Goal: Use online tool/utility: Use online tool/utility

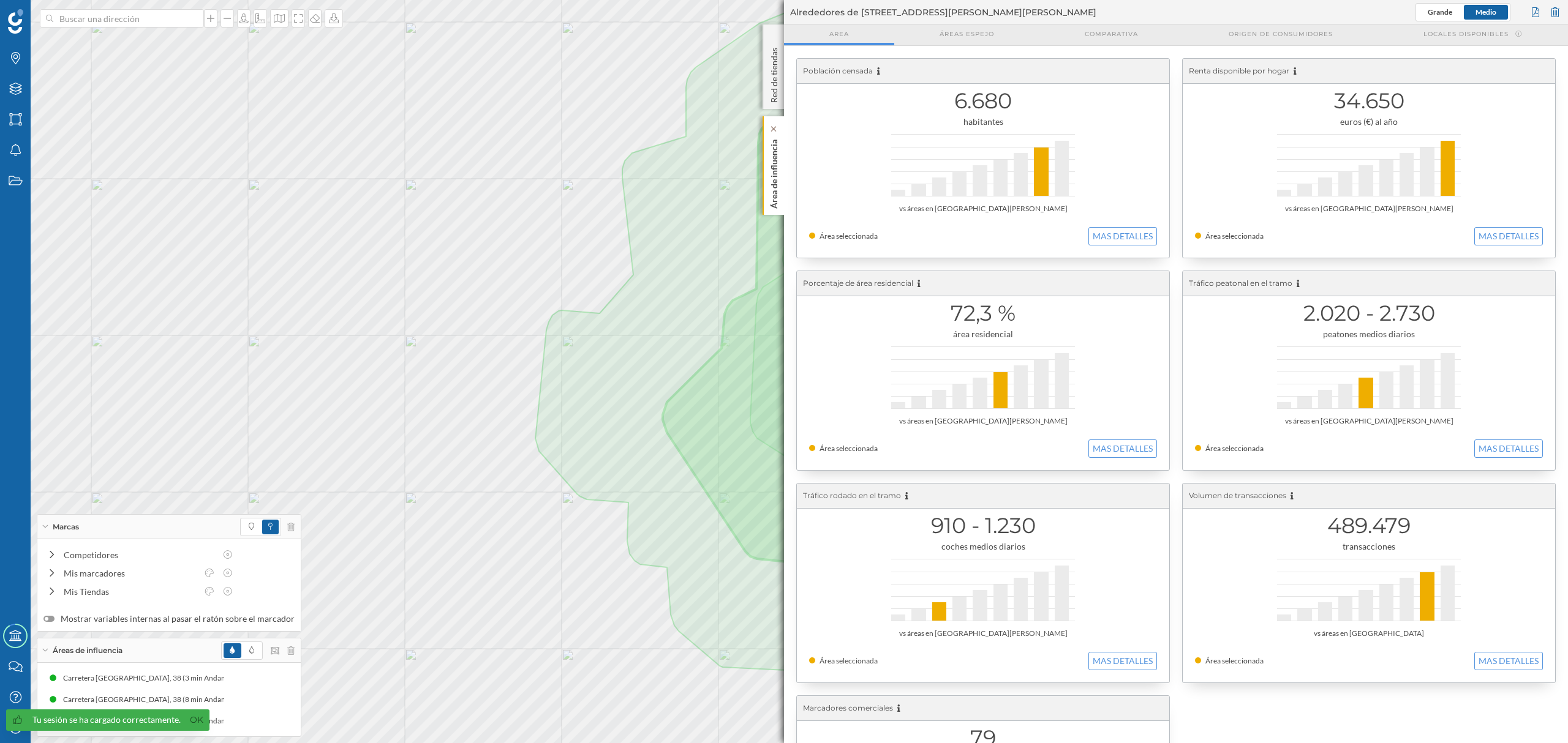
click at [765, 199] on div "Área de influencia" at bounding box center [773, 166] width 22 height 99
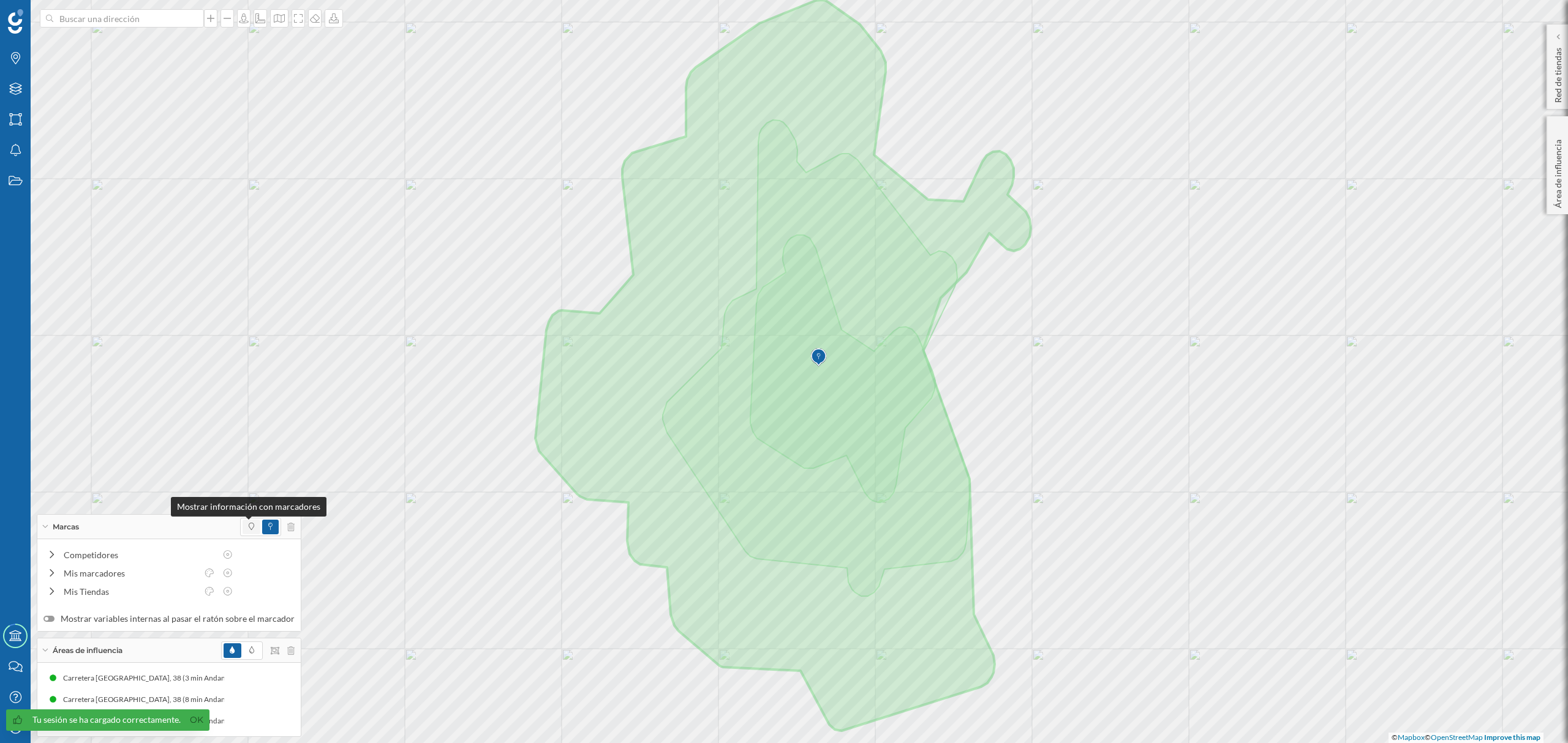
click at [249, 529] on icon at bounding box center [252, 526] width 5 height 7
click at [287, 647] on icon at bounding box center [290, 650] width 7 height 9
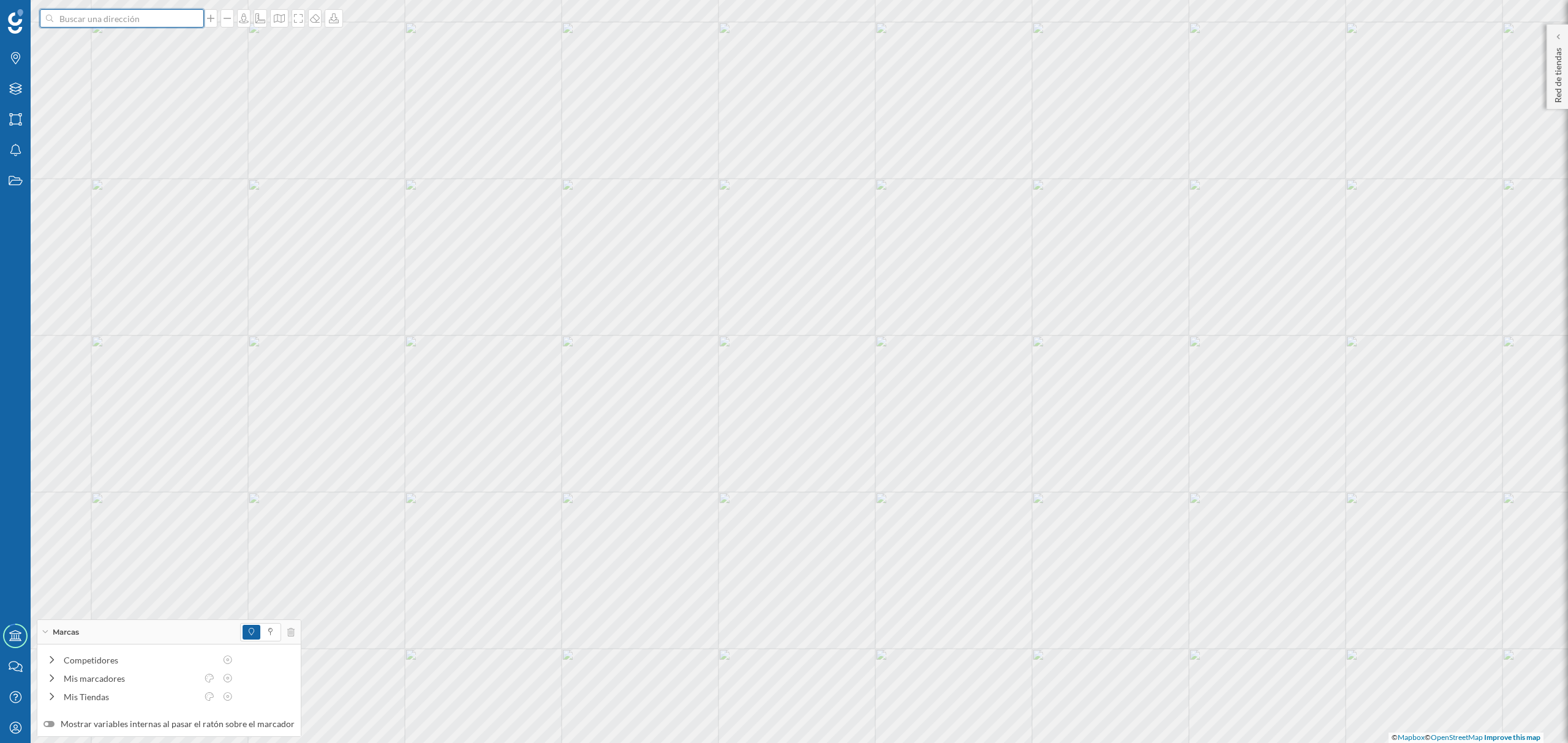
click at [110, 18] on input at bounding box center [122, 18] width 137 height 18
paste input "Ctra. [STREET_ADDRESS]"
type input "Ctra. [STREET_ADDRESS]"
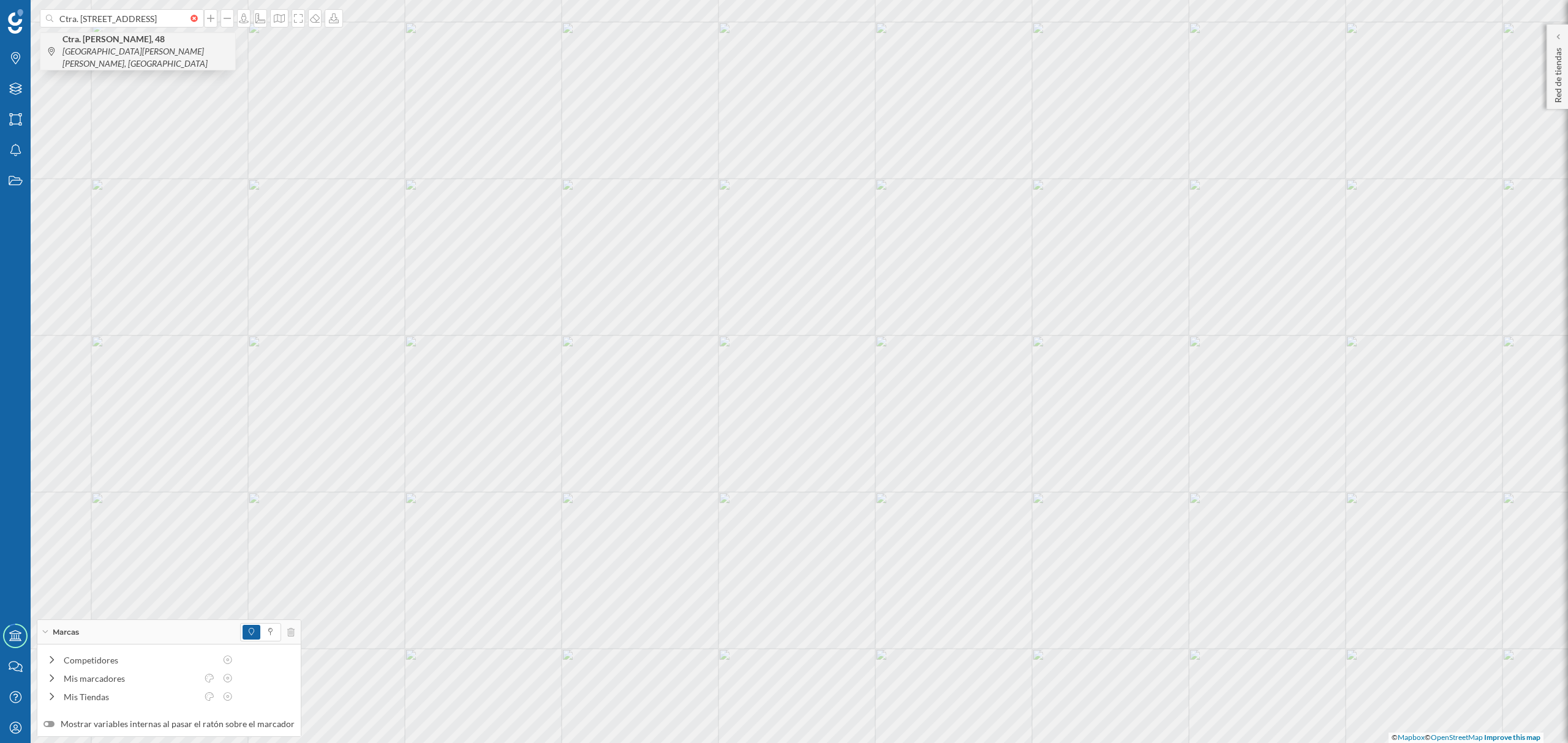
click at [126, 48] on span "Ctra. [STREET_ADDRESS]" at bounding box center [146, 51] width 167 height 37
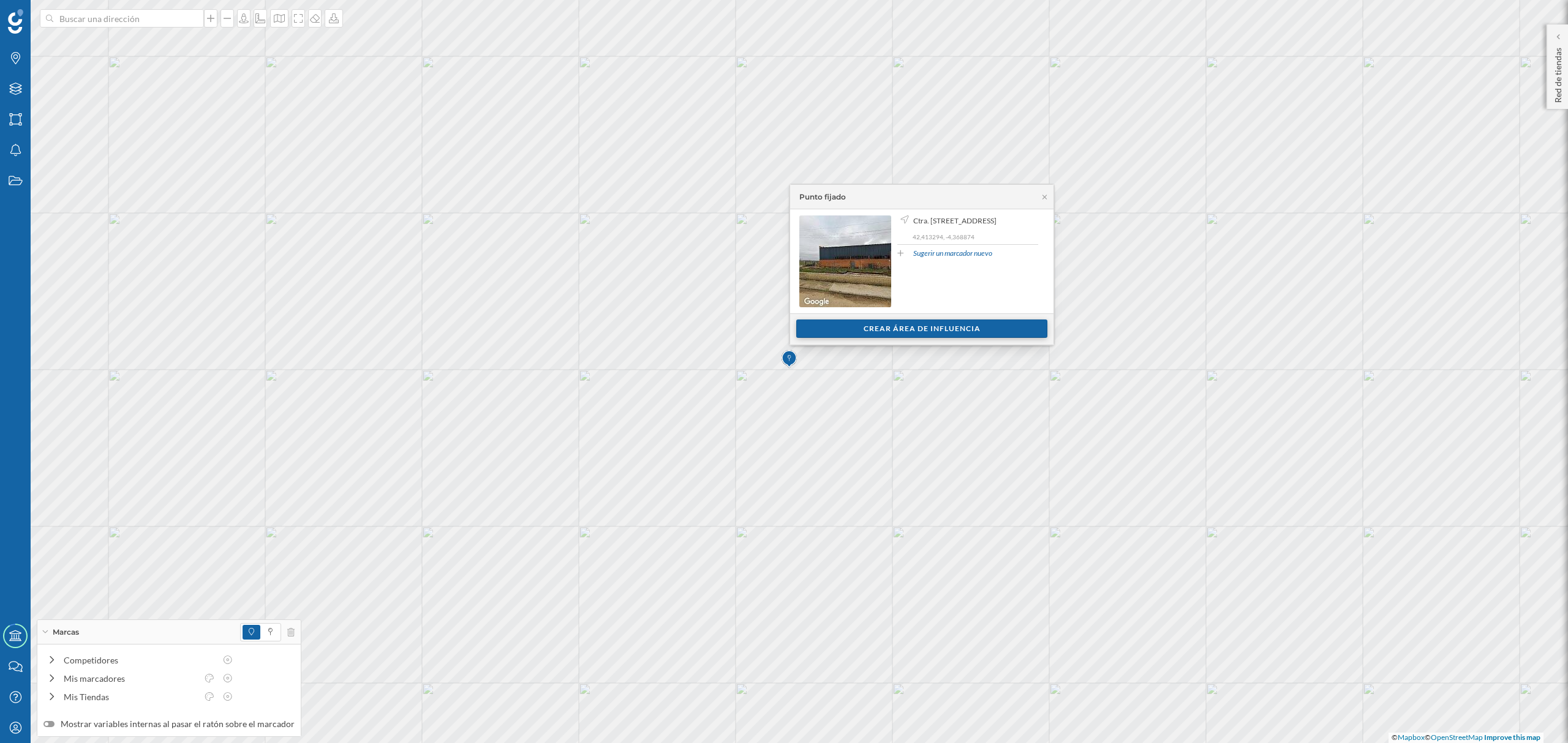
click at [966, 326] on div "Crear área de influencia" at bounding box center [921, 329] width 251 height 18
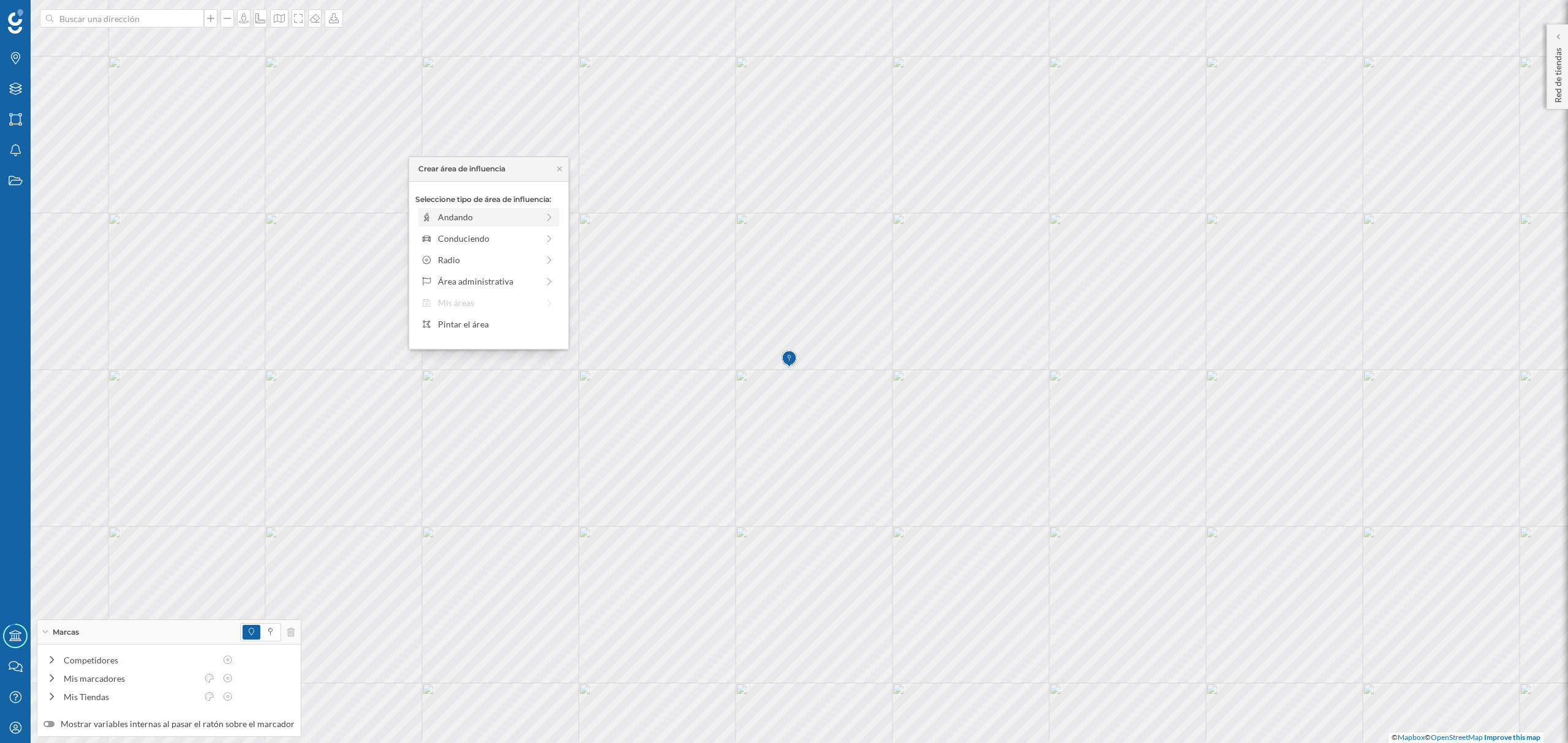
click at [499, 208] on div "Andando" at bounding box center [489, 217] width 141 height 18
click at [491, 312] on div "Crear área de influencia" at bounding box center [489, 305] width 147 height 18
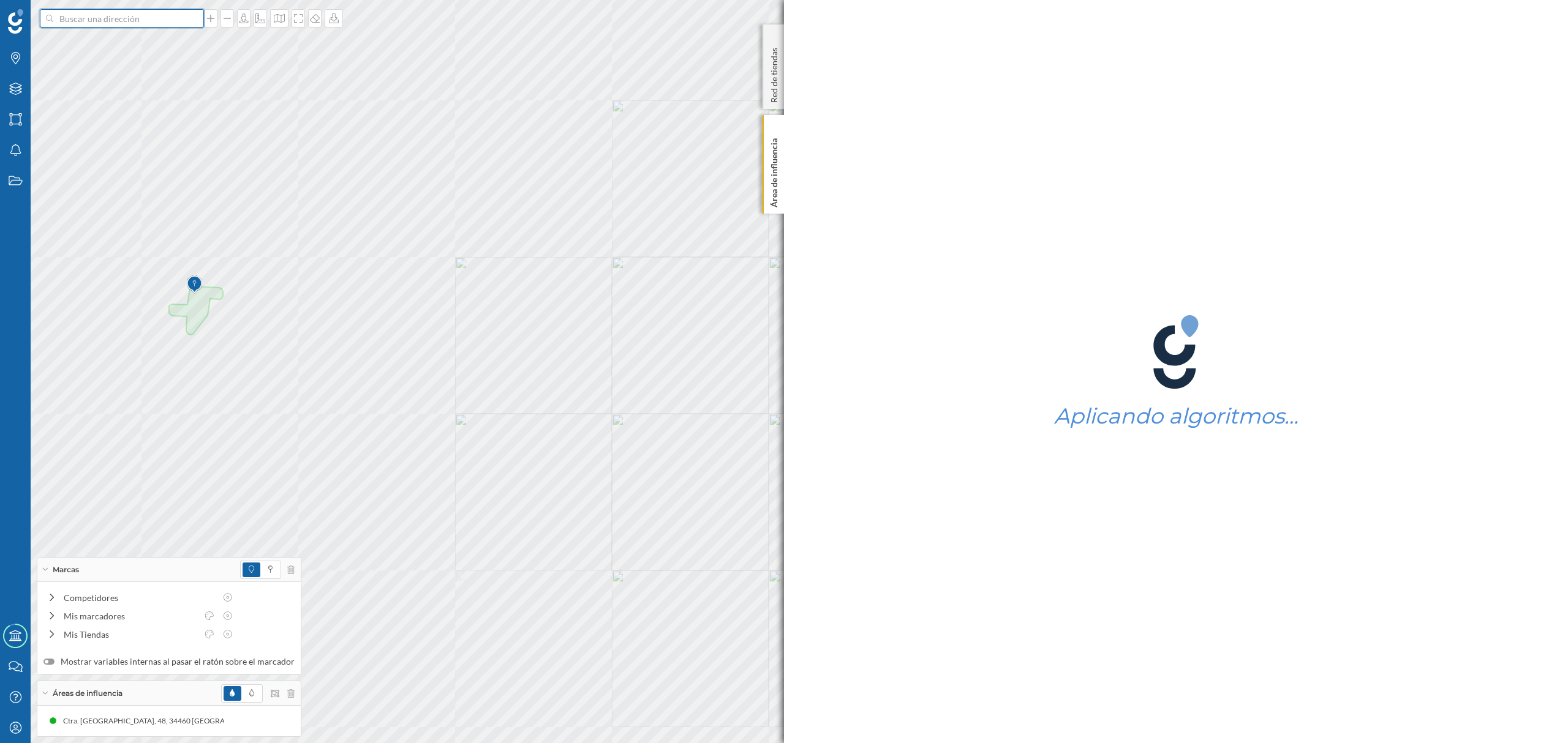
click at [152, 22] on input at bounding box center [122, 18] width 137 height 18
click at [159, 47] on span "Ctra. [STREET_ADDRESS]" at bounding box center [146, 45] width 167 height 13
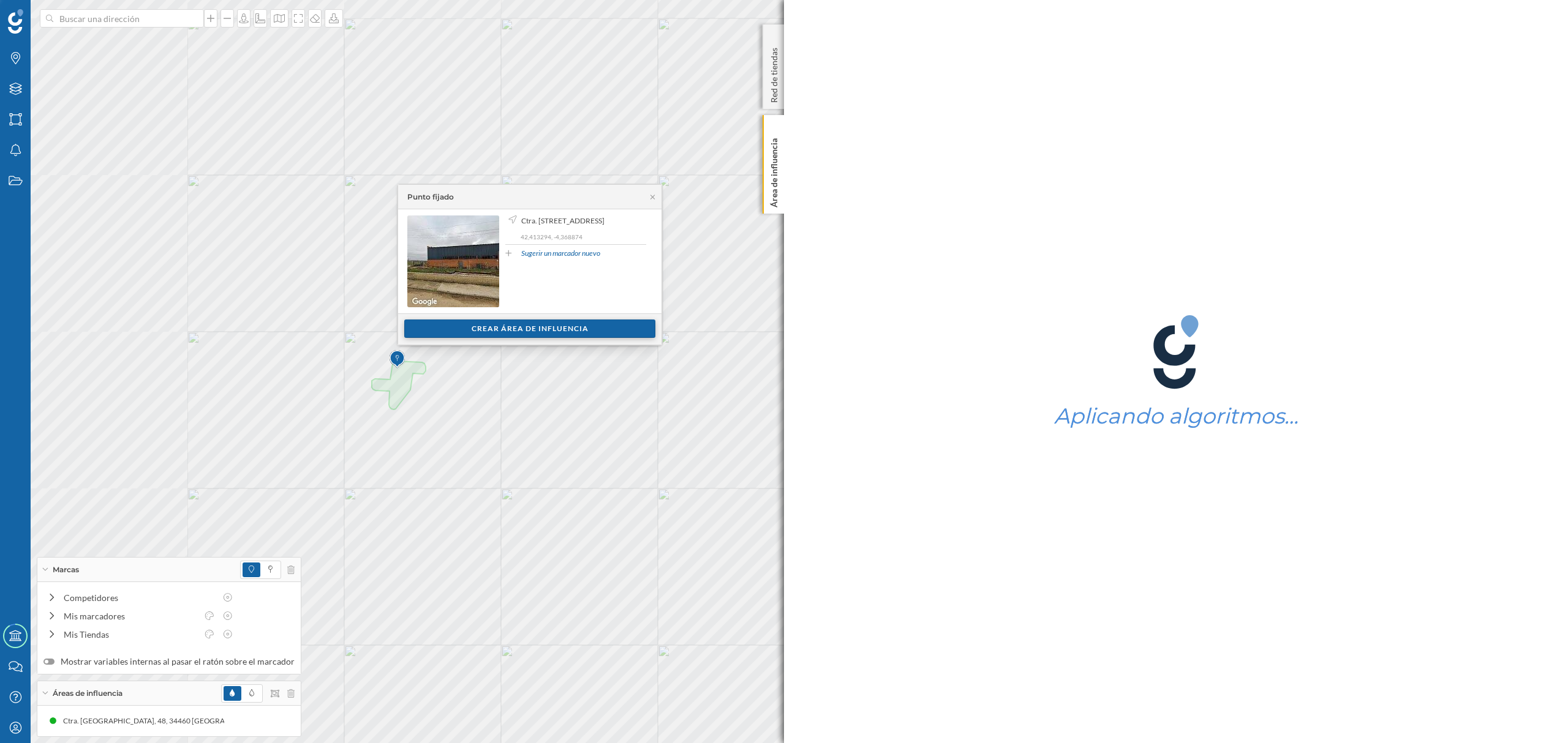
click at [505, 326] on div "Crear área de influencia" at bounding box center [529, 329] width 251 height 18
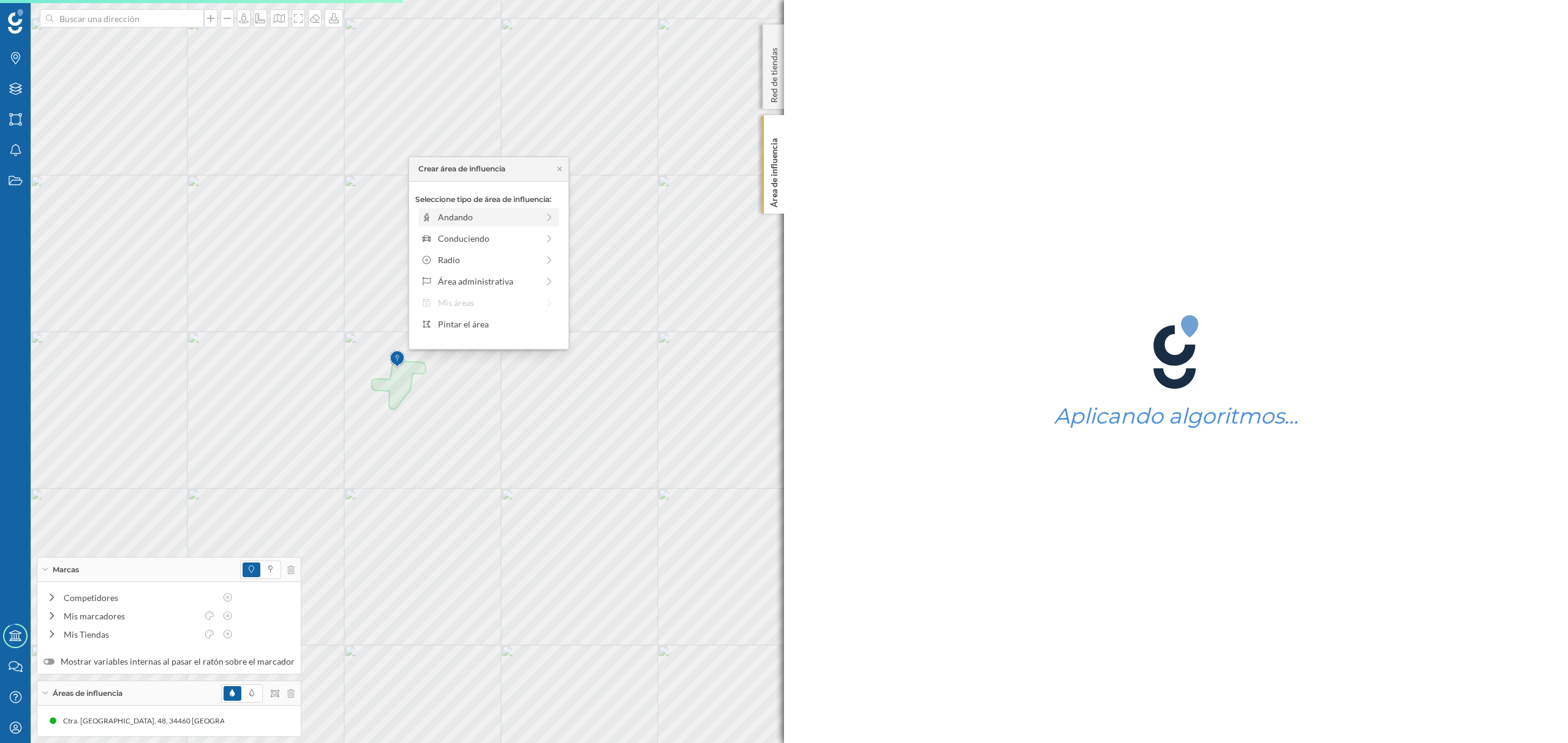
click at [470, 222] on div "Andando" at bounding box center [488, 217] width 100 height 13
drag, startPoint x: 431, startPoint y: 233, endPoint x: 447, endPoint y: 233, distance: 16.0
click at [447, 233] on div at bounding box center [446, 234] width 13 height 13
click at [451, 305] on div "Crear área de influencia" at bounding box center [489, 305] width 147 height 18
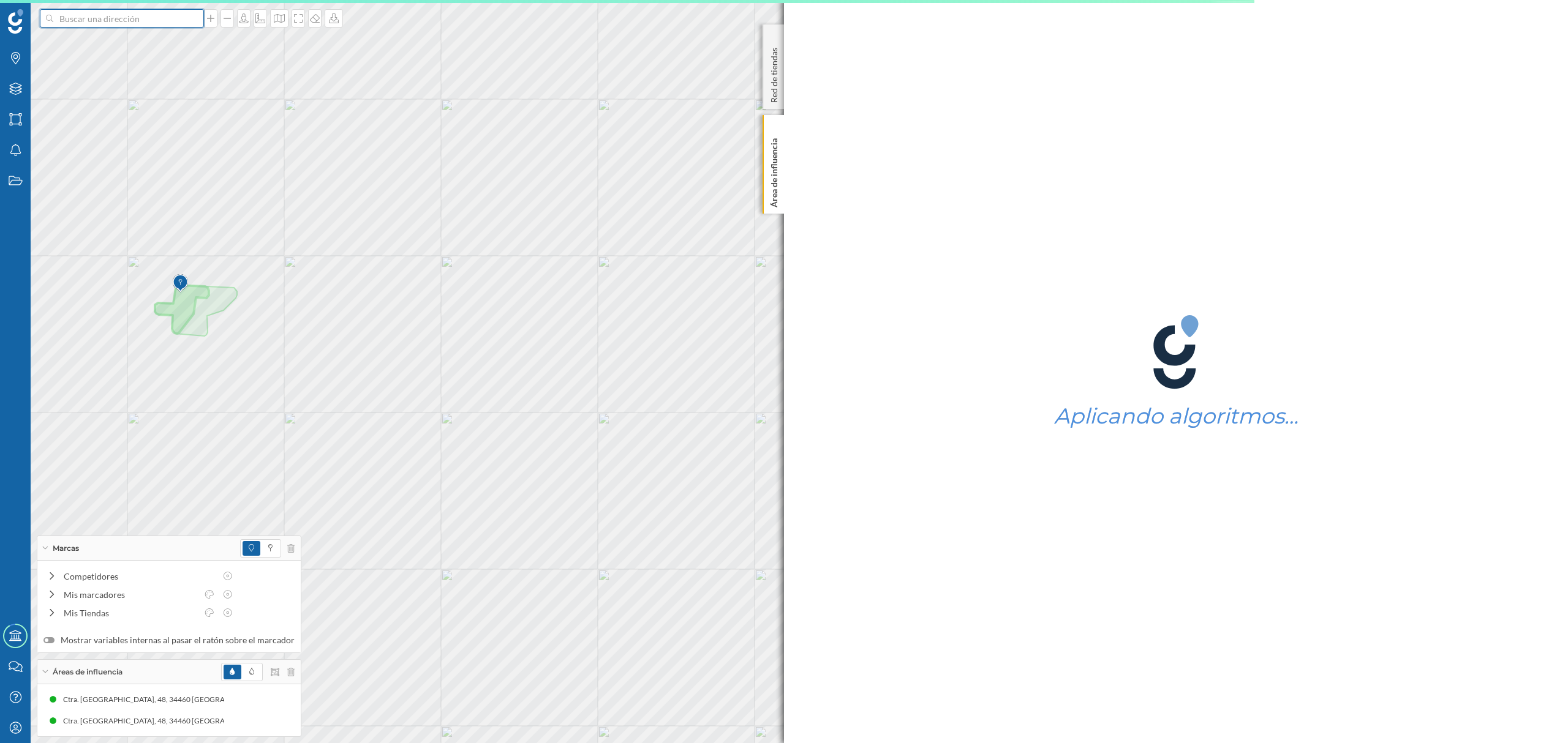
click at [128, 17] on input at bounding box center [122, 18] width 137 height 18
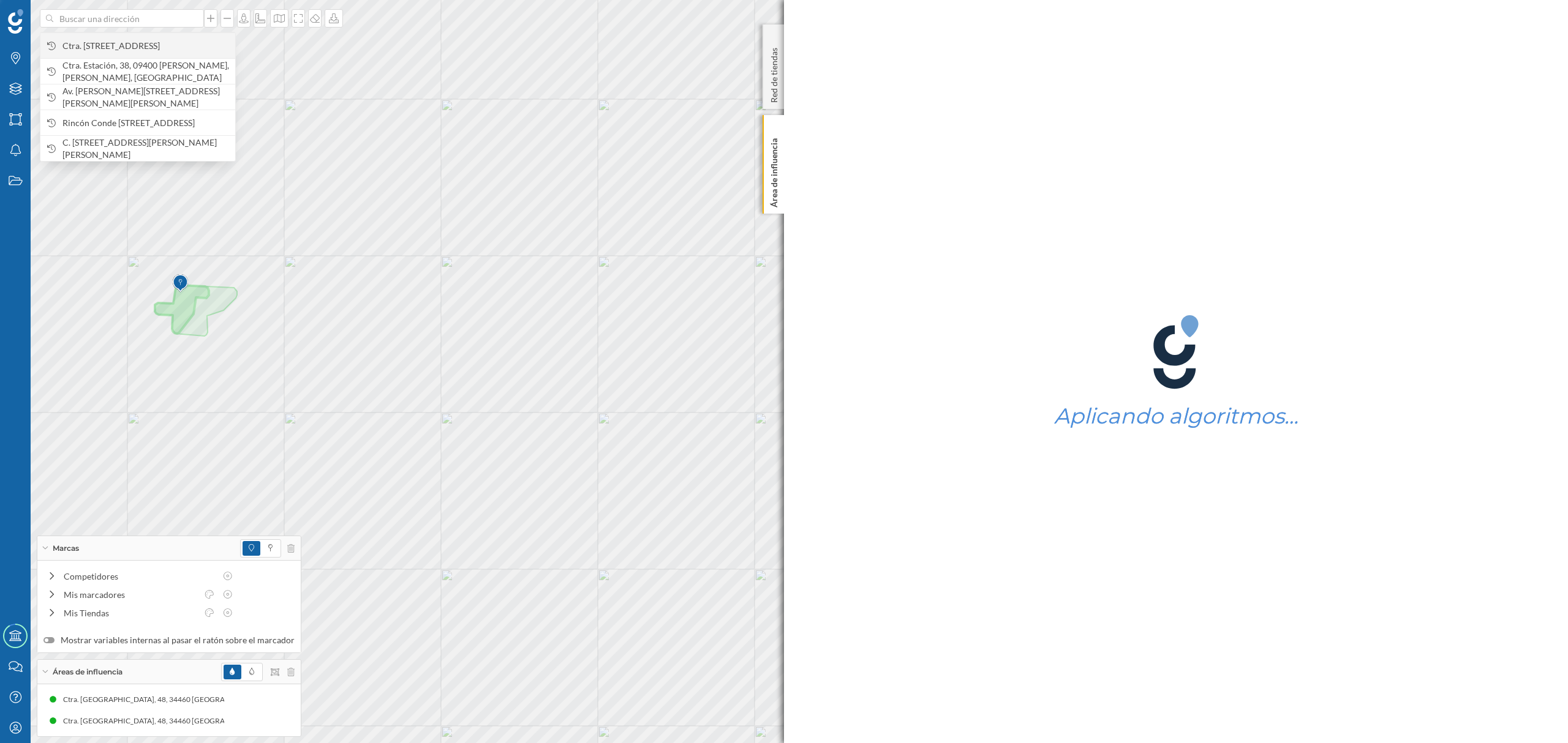
click at [159, 47] on span "Ctra. [STREET_ADDRESS]" at bounding box center [146, 45] width 167 height 13
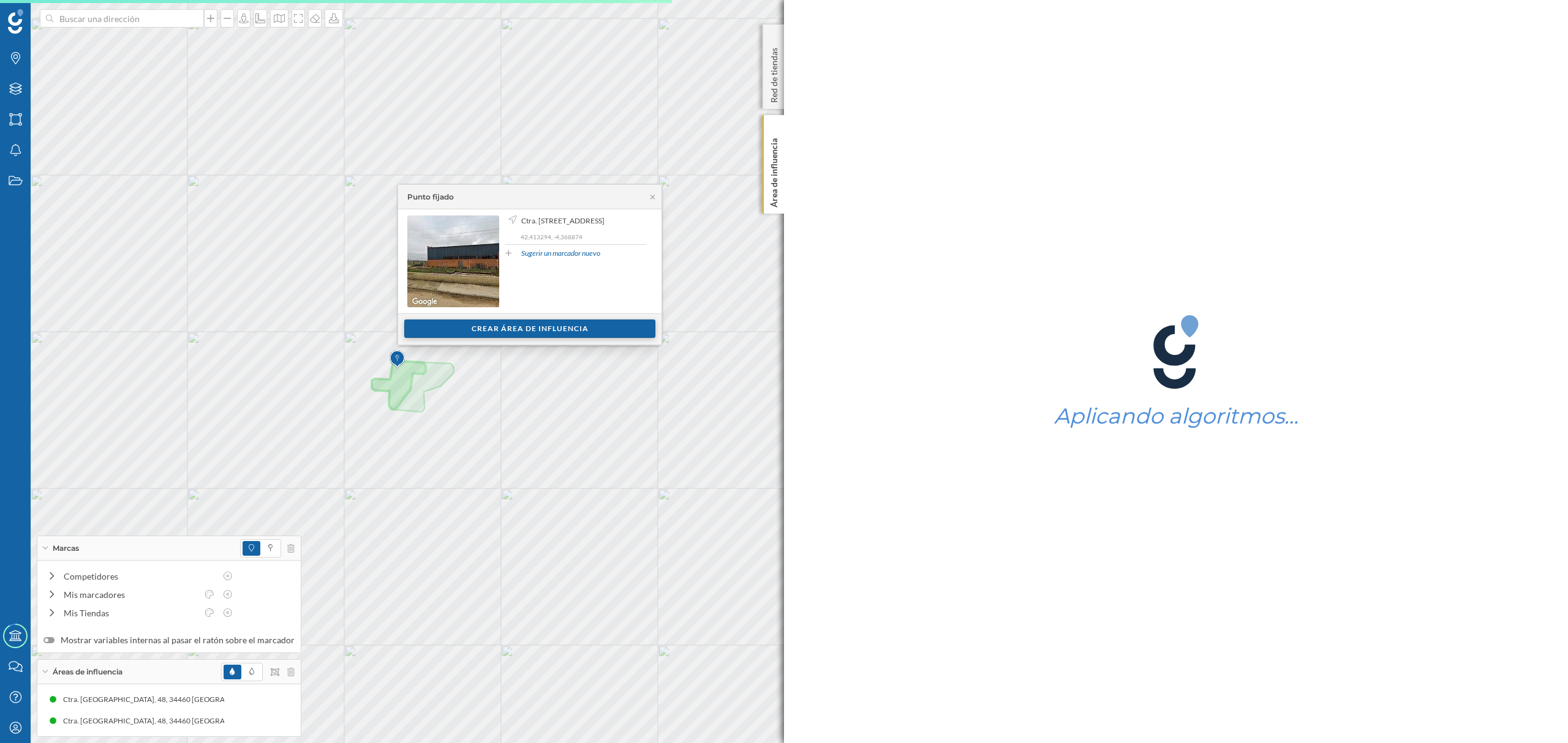
click at [510, 327] on div "Crear área de influencia" at bounding box center [529, 329] width 251 height 18
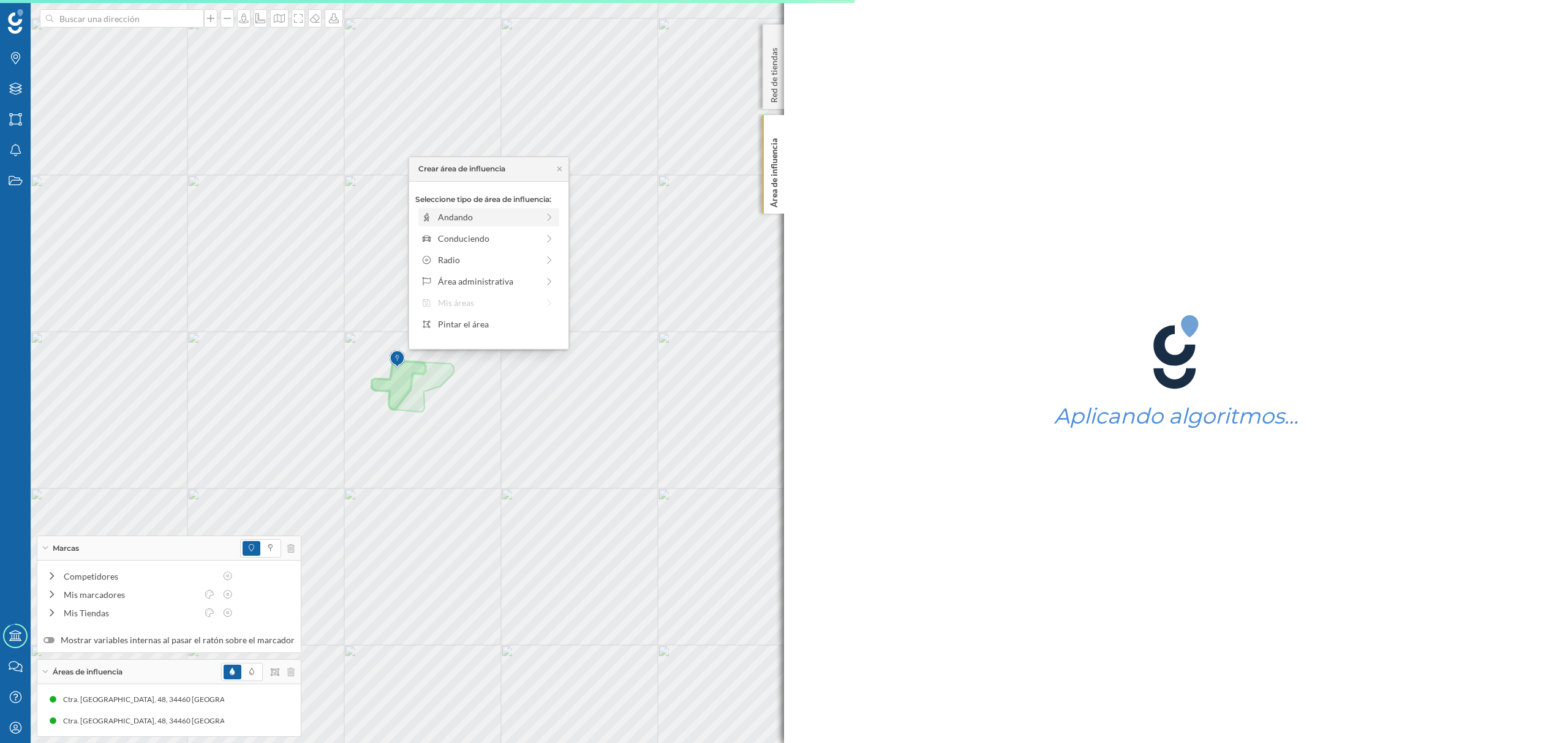
click at [464, 215] on div "Andando" at bounding box center [488, 217] width 100 height 13
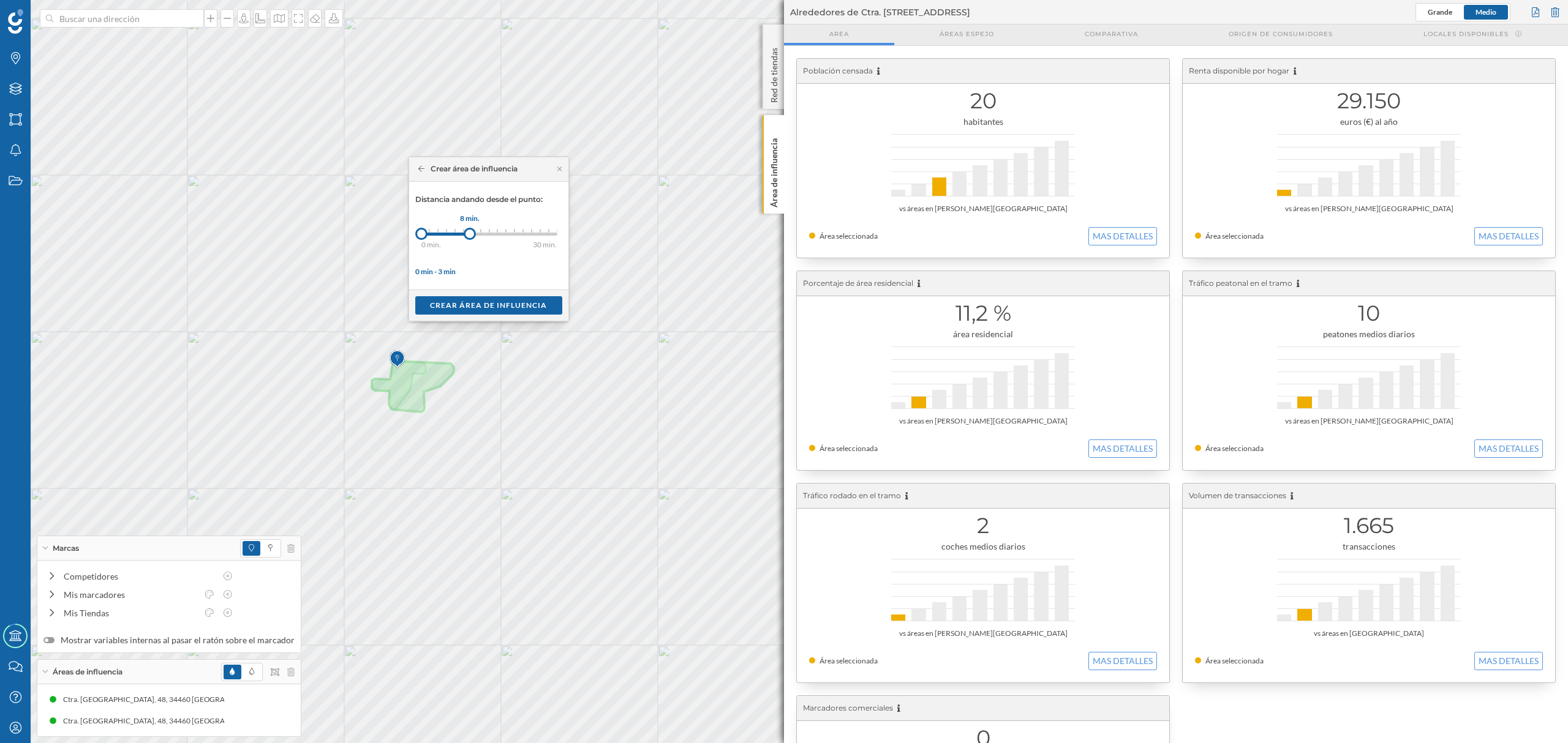
drag, startPoint x: 430, startPoint y: 233, endPoint x: 470, endPoint y: 238, distance: 40.3
click at [470, 238] on div at bounding box center [470, 234] width 13 height 13
click at [469, 307] on div "Crear área de influencia" at bounding box center [489, 305] width 147 height 18
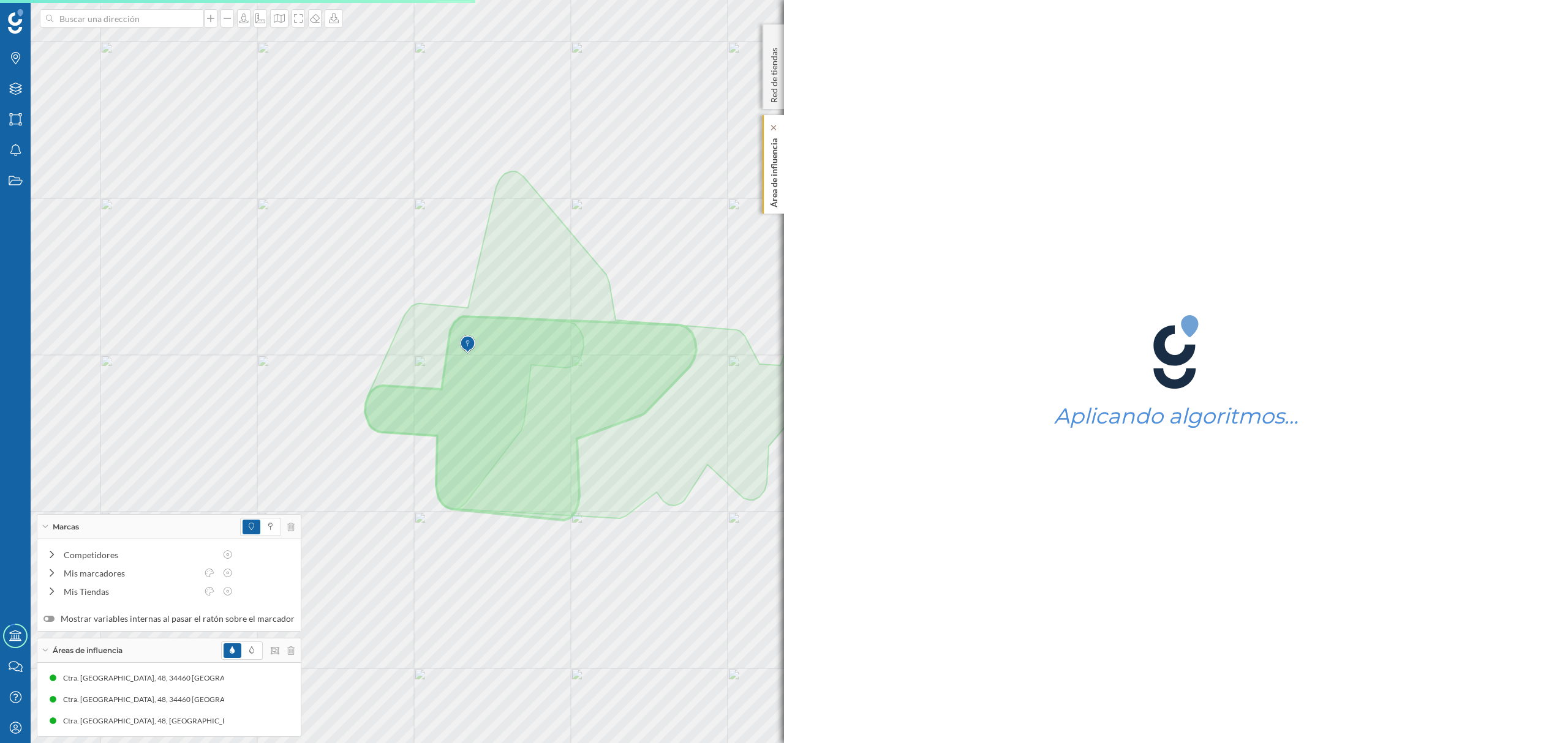
drag, startPoint x: 772, startPoint y: 208, endPoint x: 765, endPoint y: 211, distance: 7.6
click at [770, 208] on div "Área de influencia" at bounding box center [773, 165] width 22 height 99
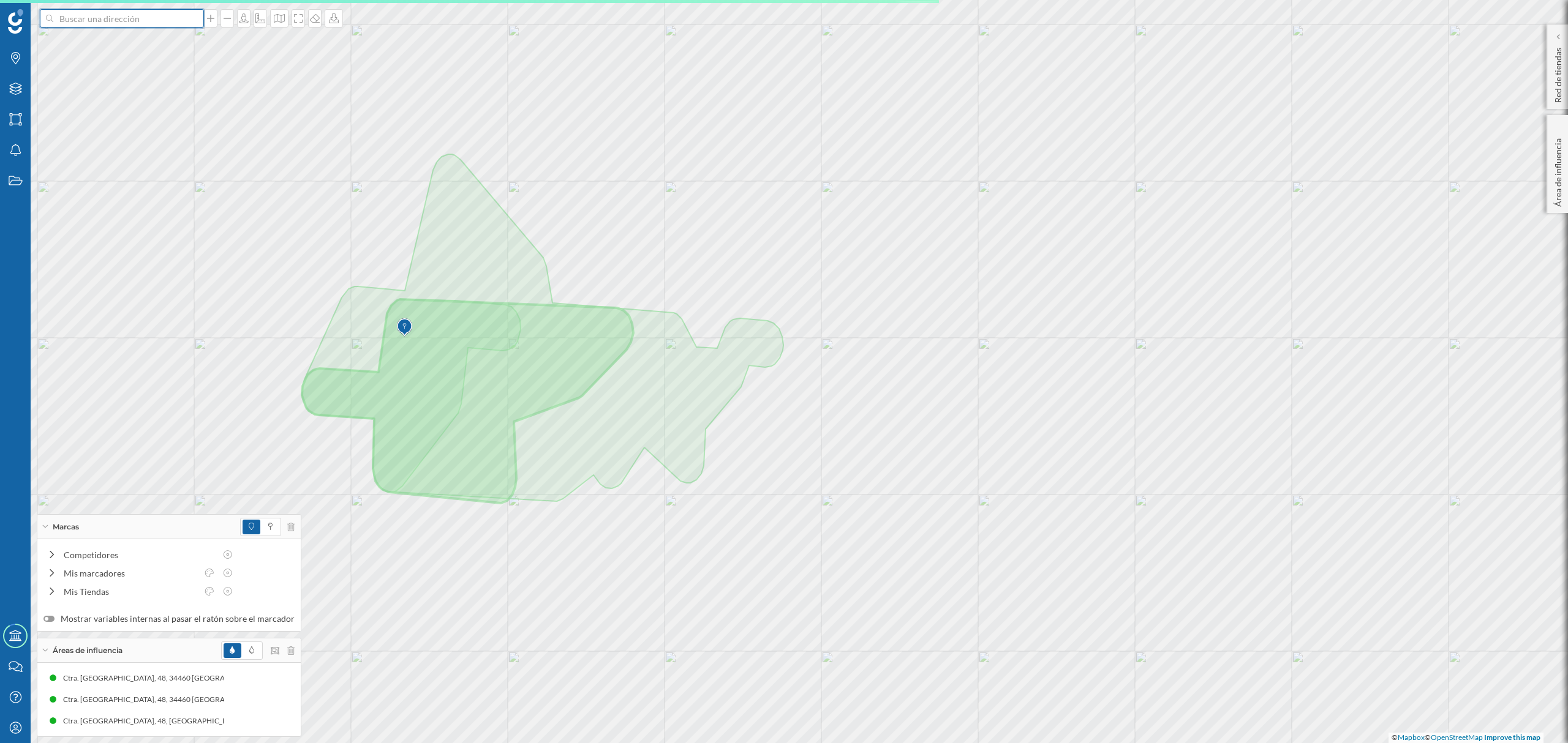
click at [147, 18] on input at bounding box center [122, 18] width 137 height 18
click at [159, 45] on span "Ctra. [STREET_ADDRESS]" at bounding box center [146, 45] width 167 height 13
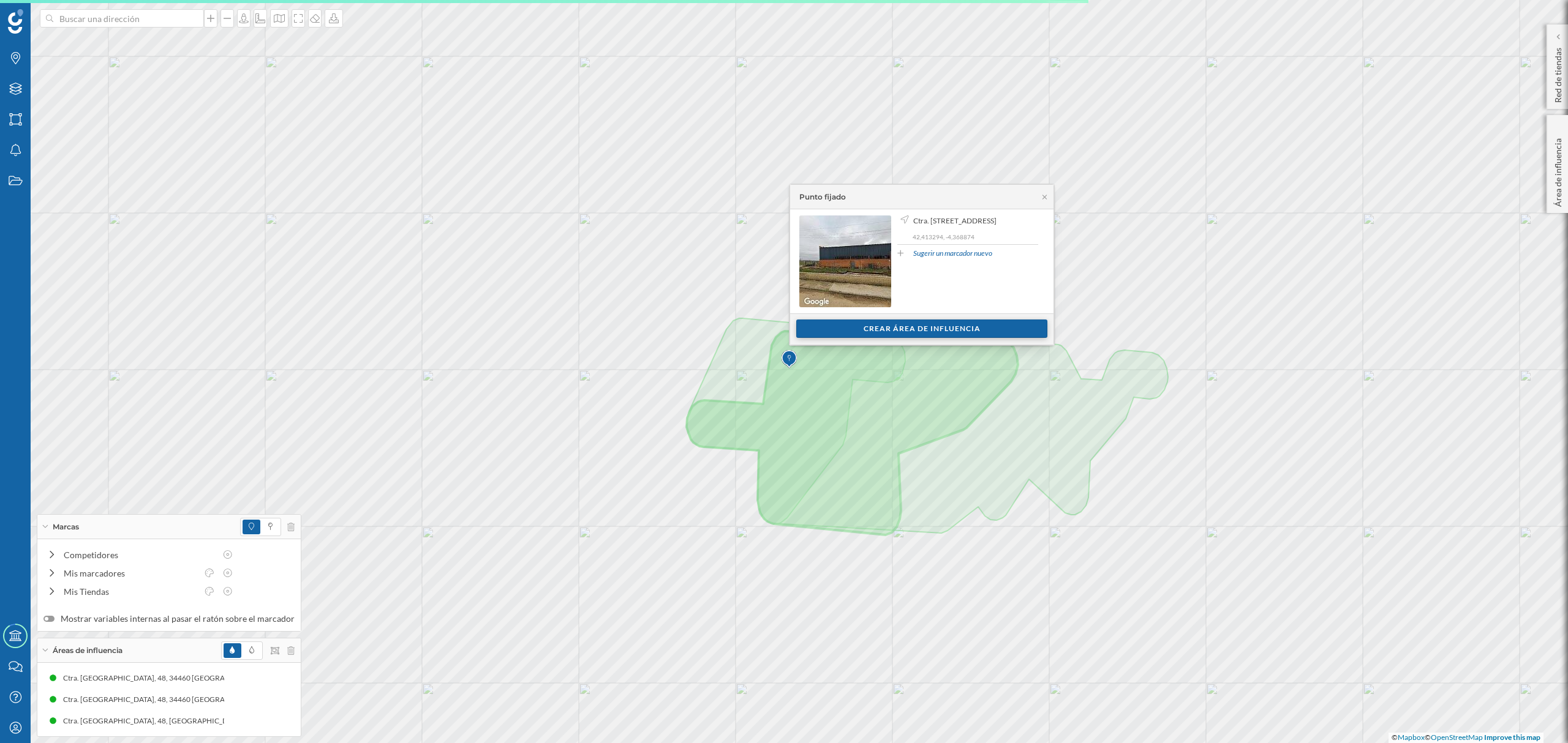
click at [846, 323] on div "Crear área de influencia" at bounding box center [921, 329] width 251 height 18
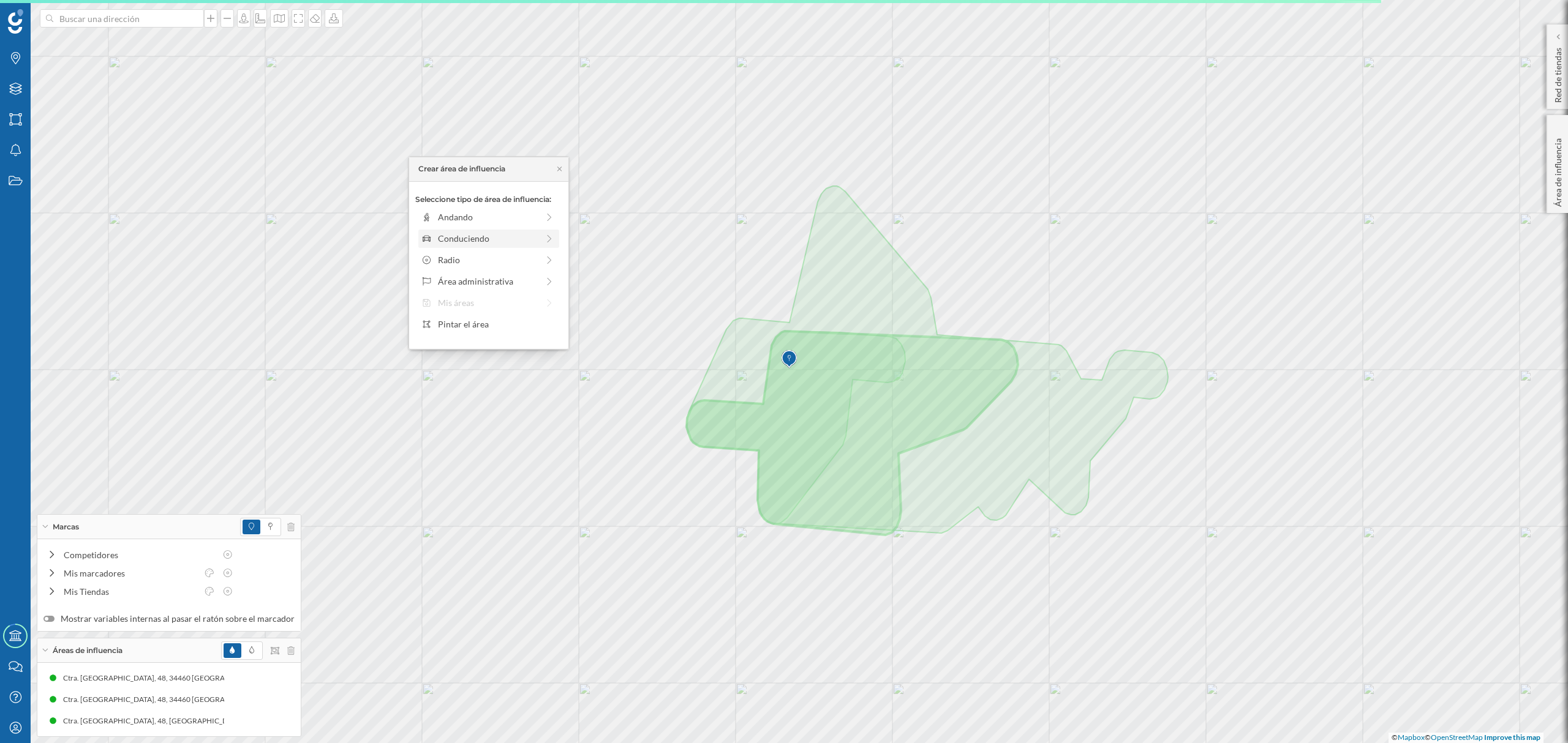
click at [511, 239] on div "Conduciendo" at bounding box center [488, 239] width 100 height 13
drag, startPoint x: 443, startPoint y: 238, endPoint x: 462, endPoint y: 238, distance: 19.0
click at [462, 238] on div at bounding box center [461, 234] width 13 height 13
click at [476, 324] on div "Crear área de influencia" at bounding box center [489, 326] width 147 height 18
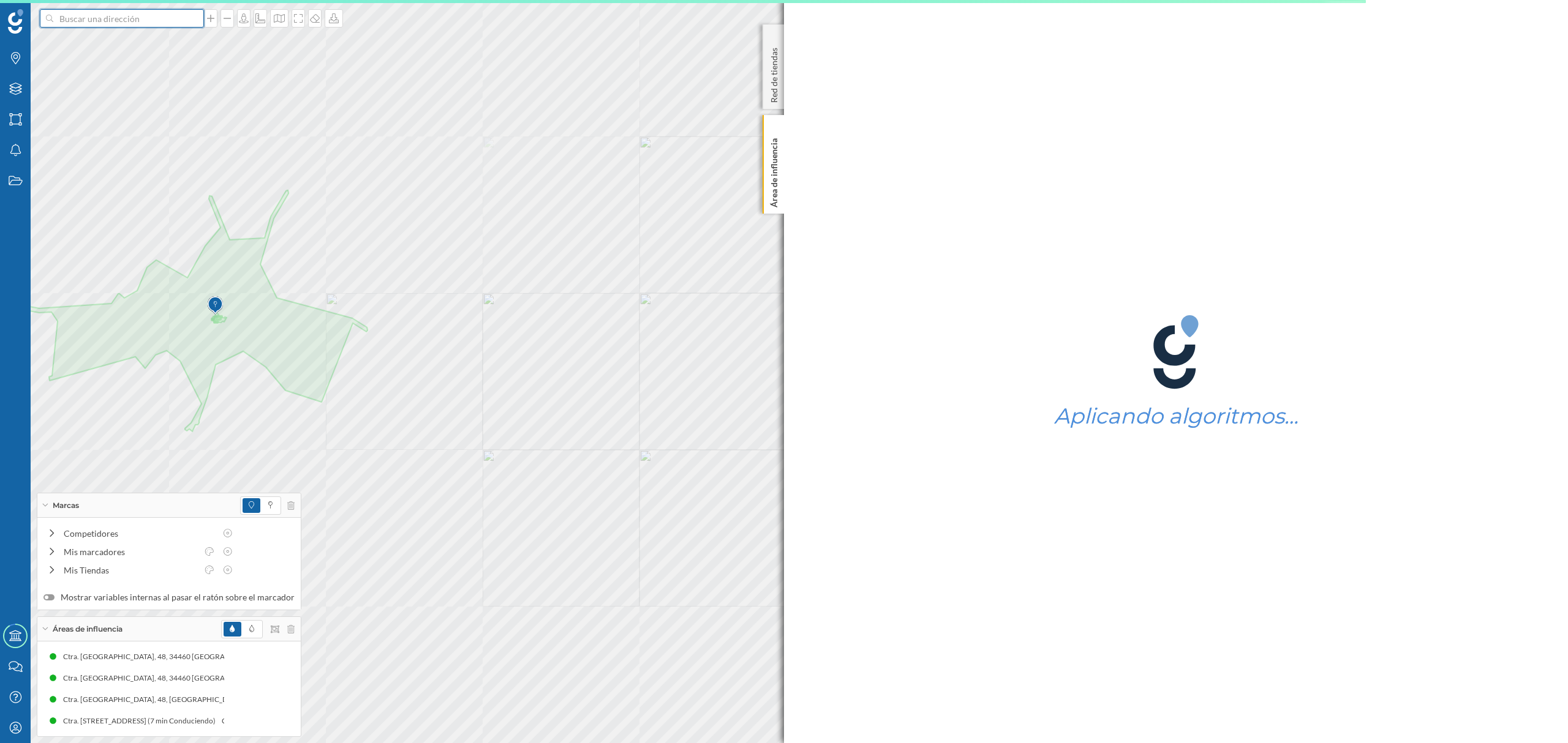
click at [142, 25] on input at bounding box center [122, 18] width 137 height 18
click at [147, 43] on span "Ctra. [STREET_ADDRESS]" at bounding box center [146, 45] width 167 height 13
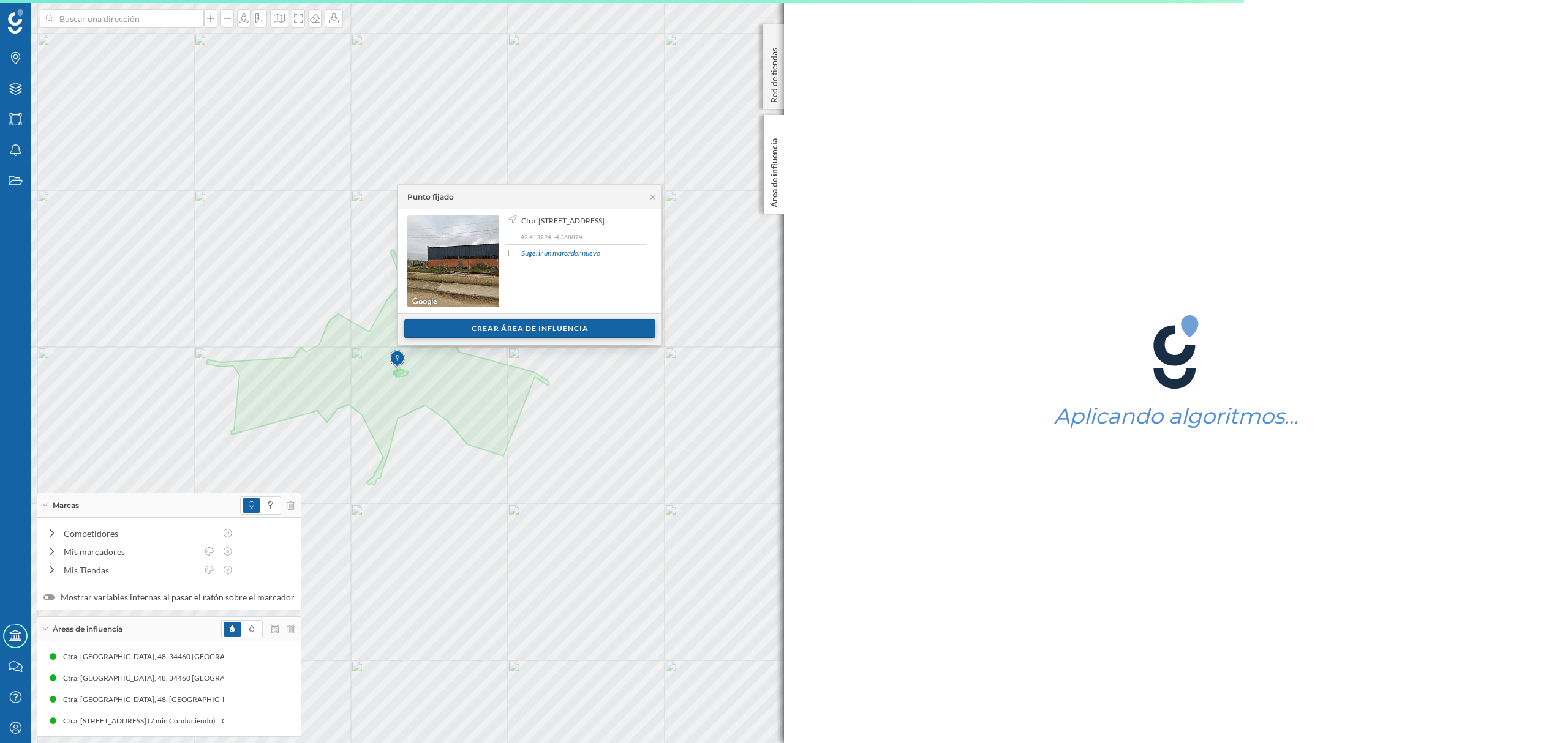
click at [489, 321] on div "Crear área de influencia" at bounding box center [529, 329] width 251 height 18
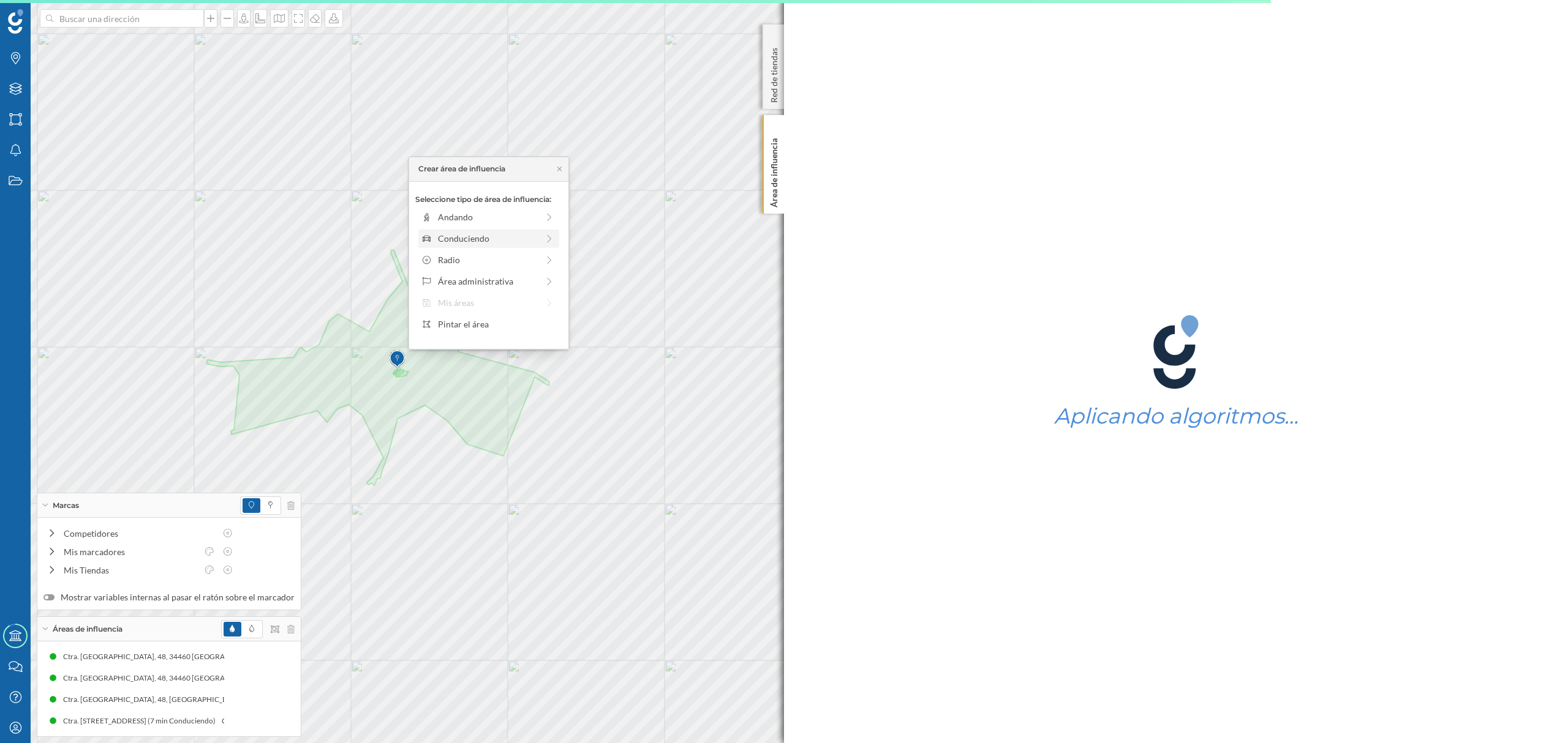
click at [468, 235] on div "Conduciendo" at bounding box center [488, 239] width 100 height 13
drag, startPoint x: 432, startPoint y: 233, endPoint x: 473, endPoint y: 238, distance: 41.3
click at [473, 238] on div at bounding box center [473, 234] width 13 height 13
click at [473, 326] on div "Crear área de influencia" at bounding box center [489, 326] width 147 height 18
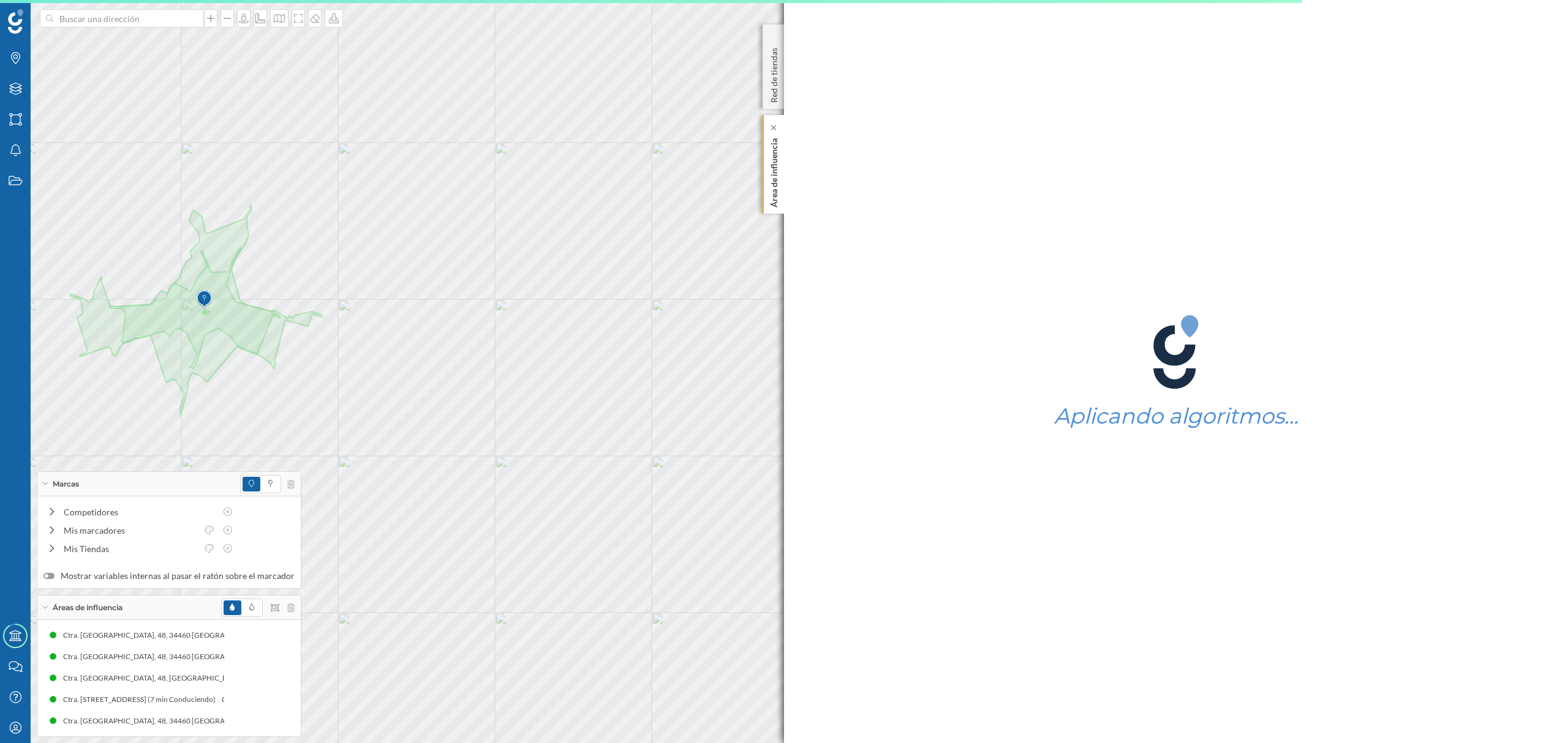
click at [768, 199] on p "Área de influencia" at bounding box center [774, 170] width 13 height 74
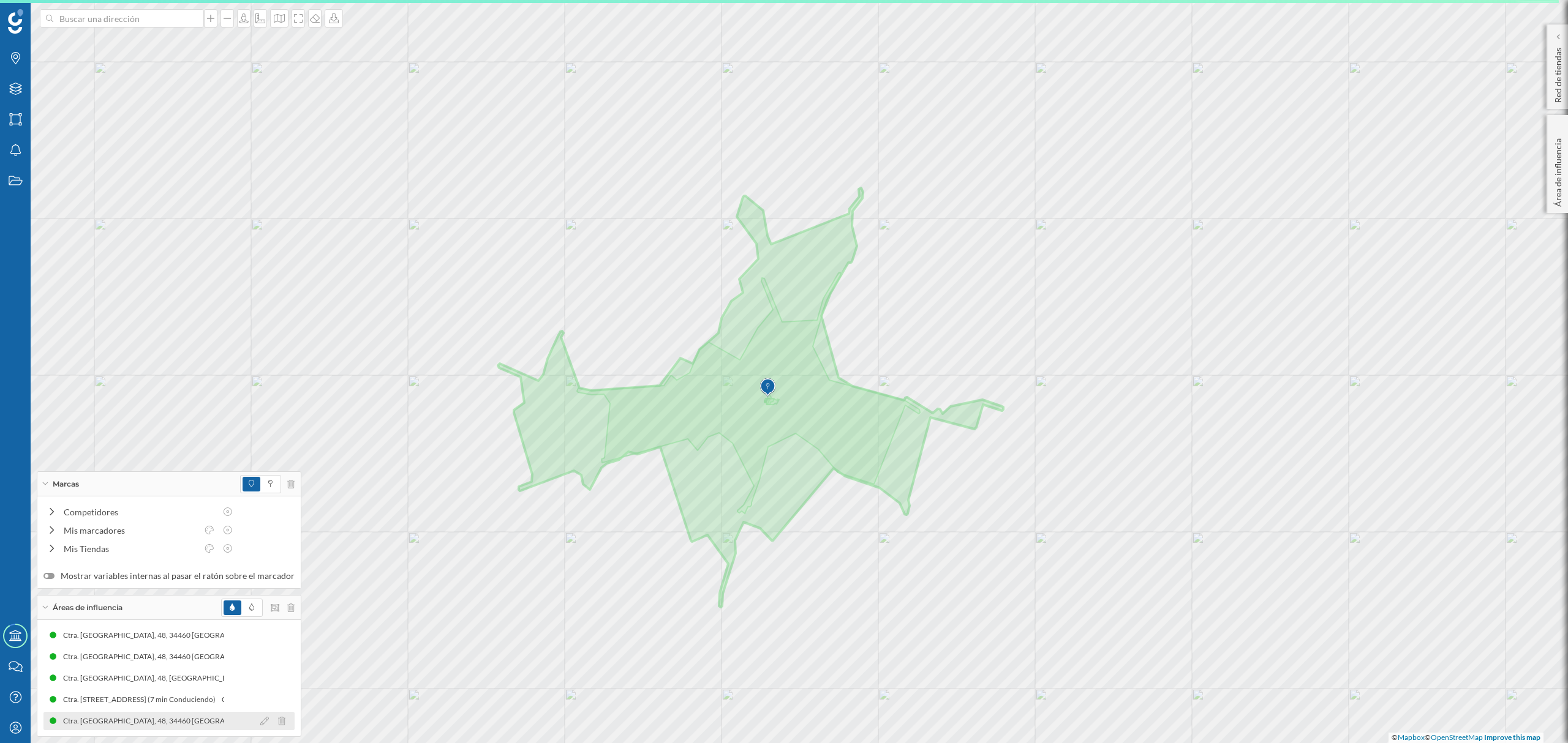
click at [194, 721] on div "Ctra. [GEOGRAPHIC_DATA], 48, 34460 [GEOGRAPHIC_DATA], [GEOGRAPHIC_DATA], [GEOGR…" at bounding box center [273, 721] width 437 height 13
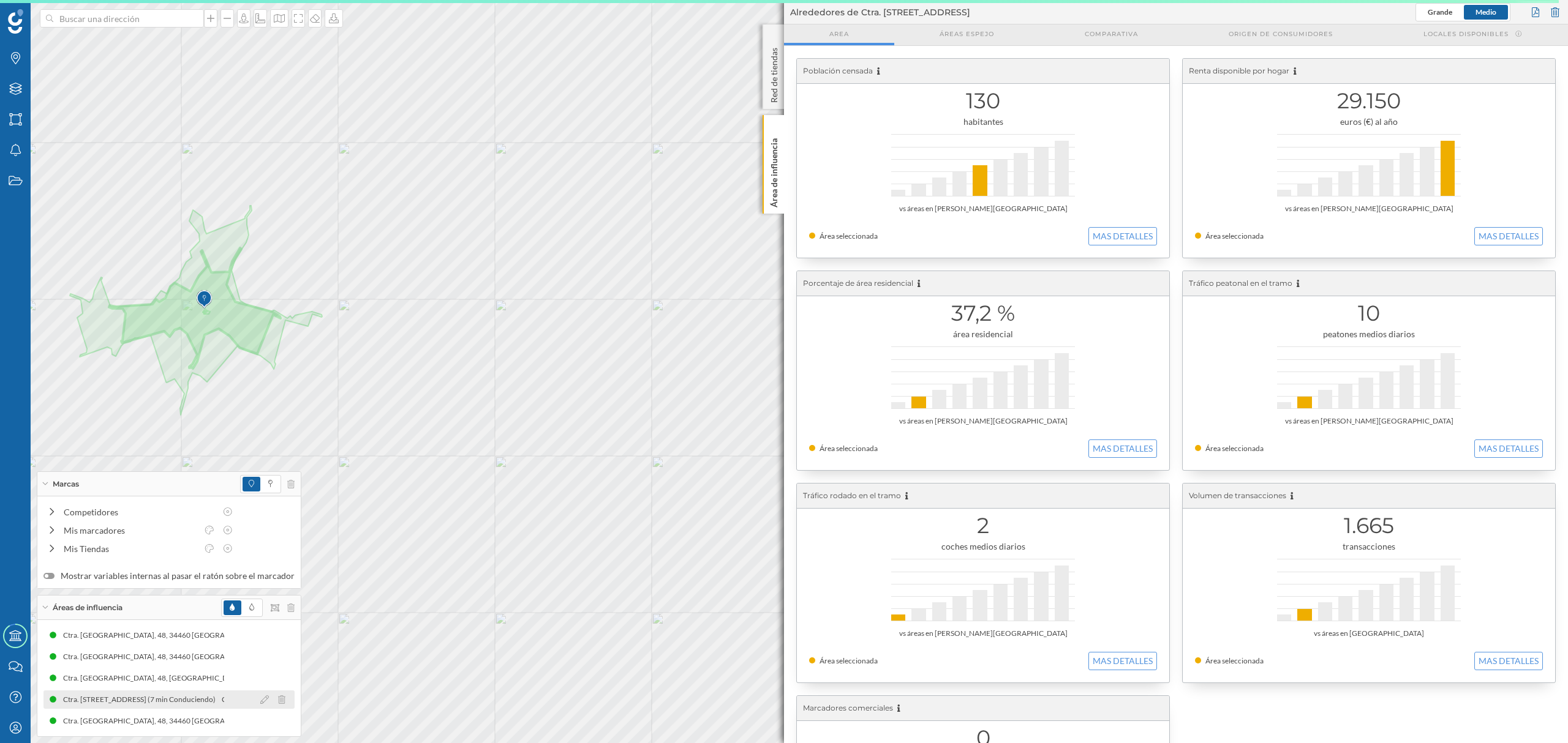
click at [172, 697] on div "Ctra. [STREET_ADDRESS] (7 min Conduciendo)" at bounding box center [140, 700] width 159 height 13
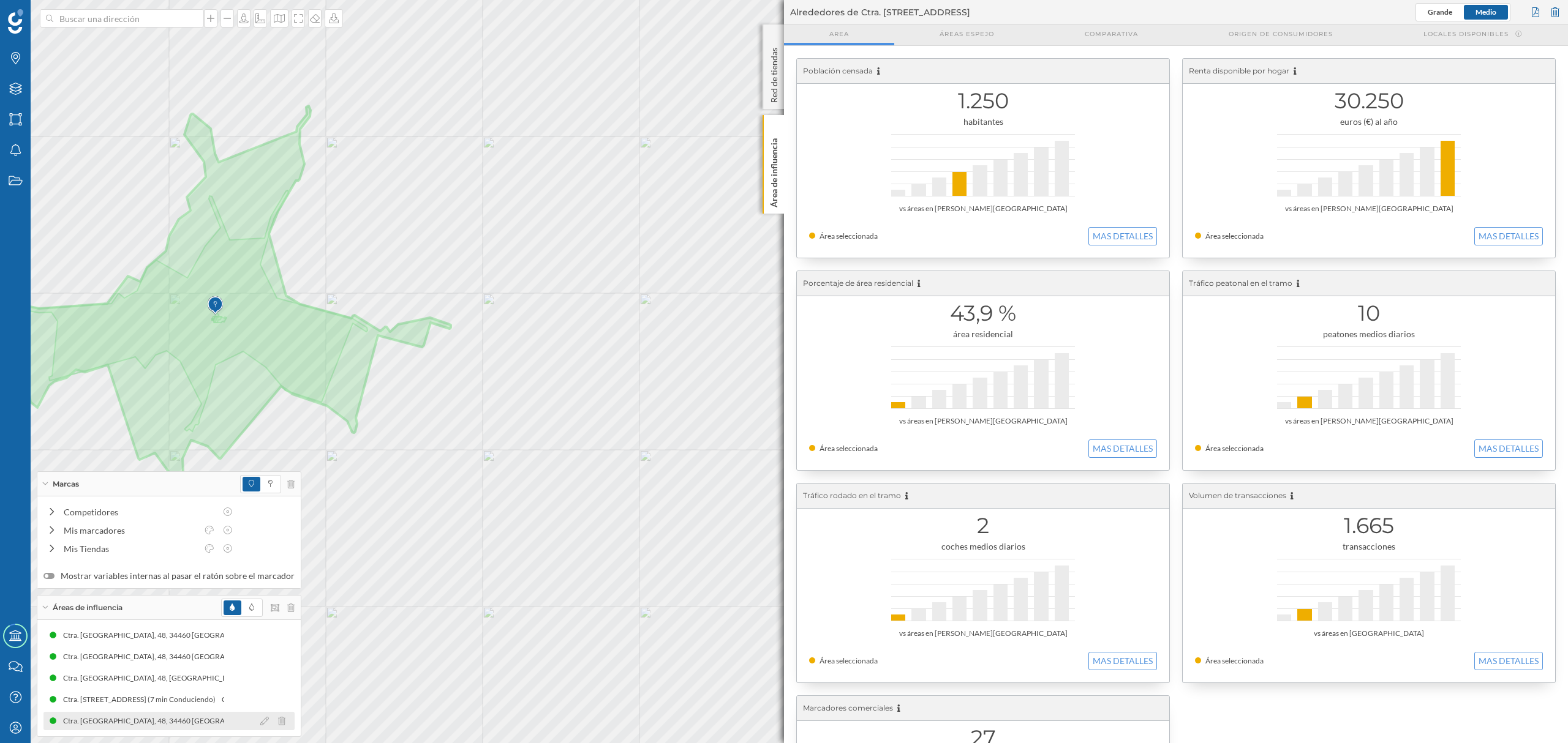
click at [167, 716] on div "Ctra. [GEOGRAPHIC_DATA], 48, 34460 [GEOGRAPHIC_DATA], [GEOGRAPHIC_DATA], [GEOGR…" at bounding box center [273, 721] width 437 height 13
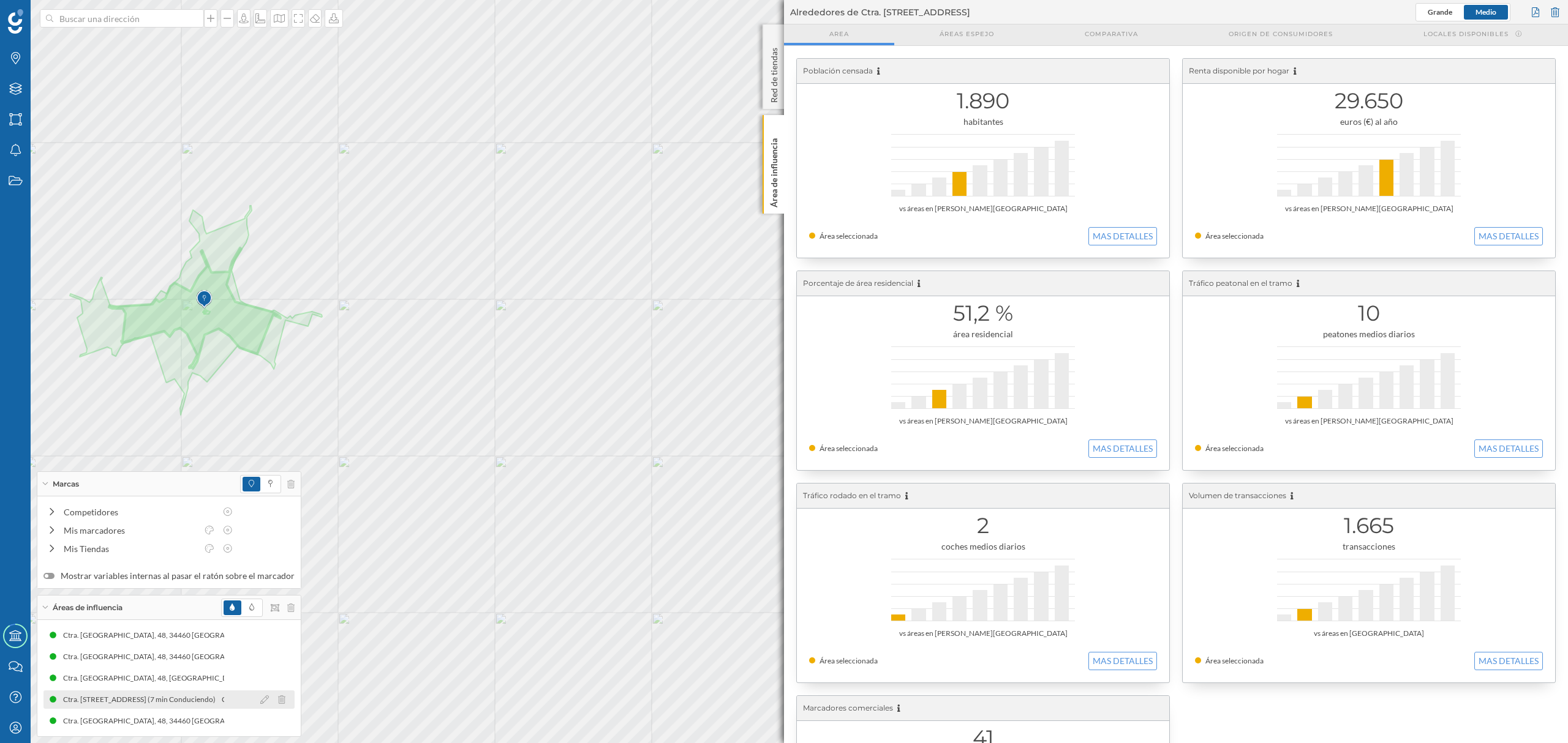
click at [167, 706] on div "Ctra. [STREET_ADDRESS] (7 min Conduciendo) Ctra. [STREET_ADDRESS] (7 min Conduc…" at bounding box center [169, 700] width 251 height 18
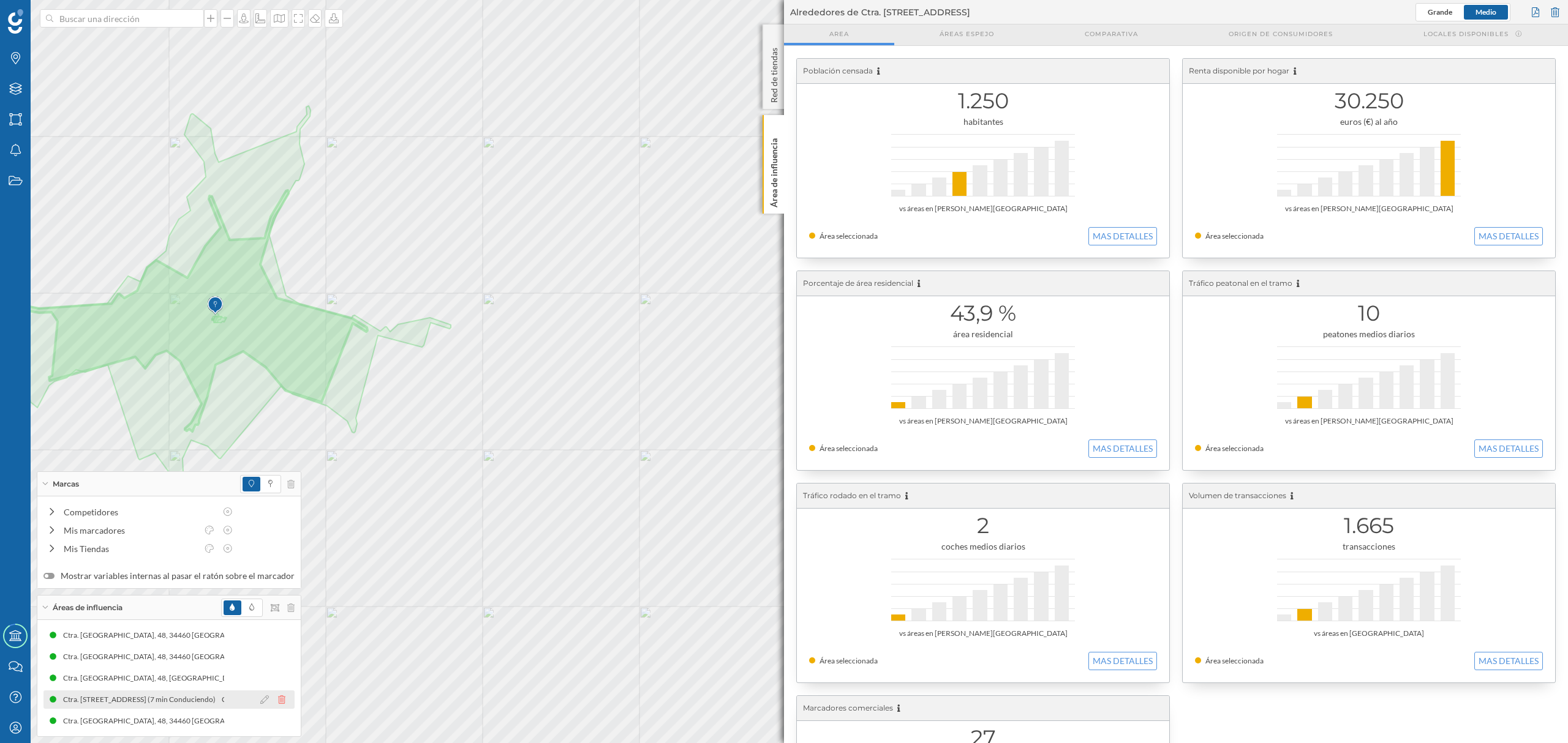
click at [278, 703] on icon at bounding box center [281, 700] width 7 height 9
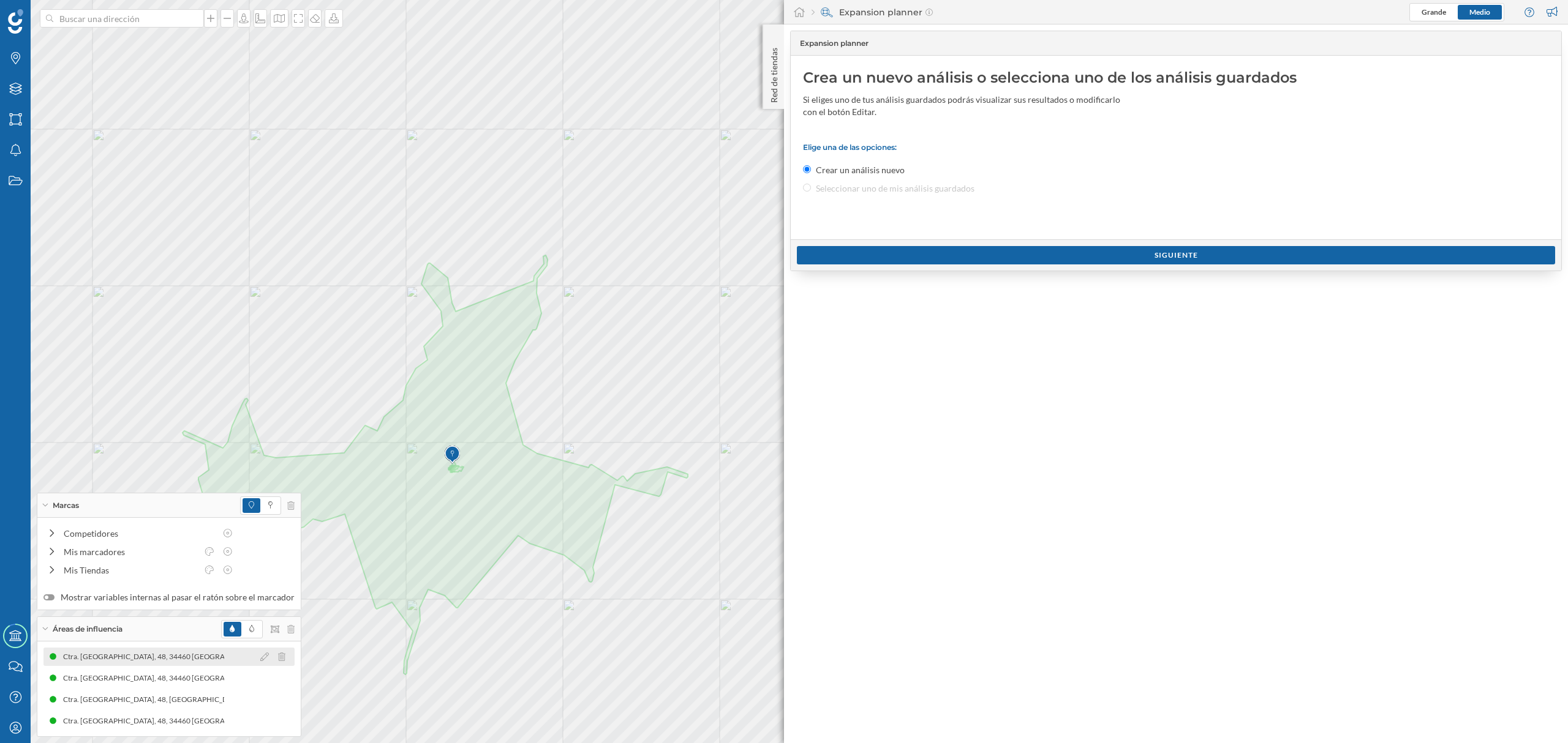
click at [118, 659] on div "Ctra. [GEOGRAPHIC_DATA], 48, 34460 [GEOGRAPHIC_DATA], [GEOGRAPHIC_DATA], [GEOGR…" at bounding box center [266, 657] width 418 height 13
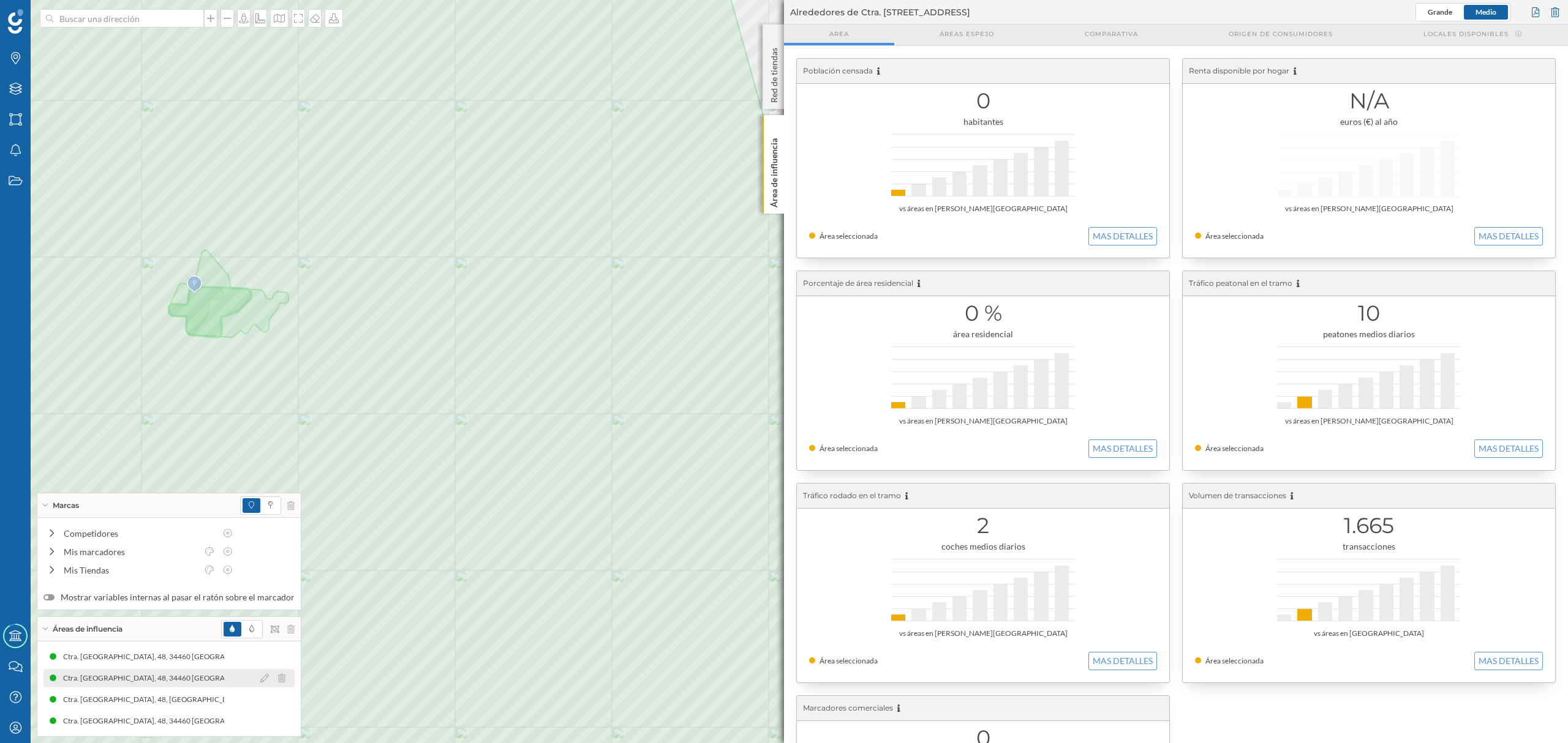
click at [192, 684] on div "Ctra. [GEOGRAPHIC_DATA], 48, 34460 [GEOGRAPHIC_DATA], [GEOGRAPHIC_DATA], [GEOGR…" at bounding box center [270, 678] width 418 height 13
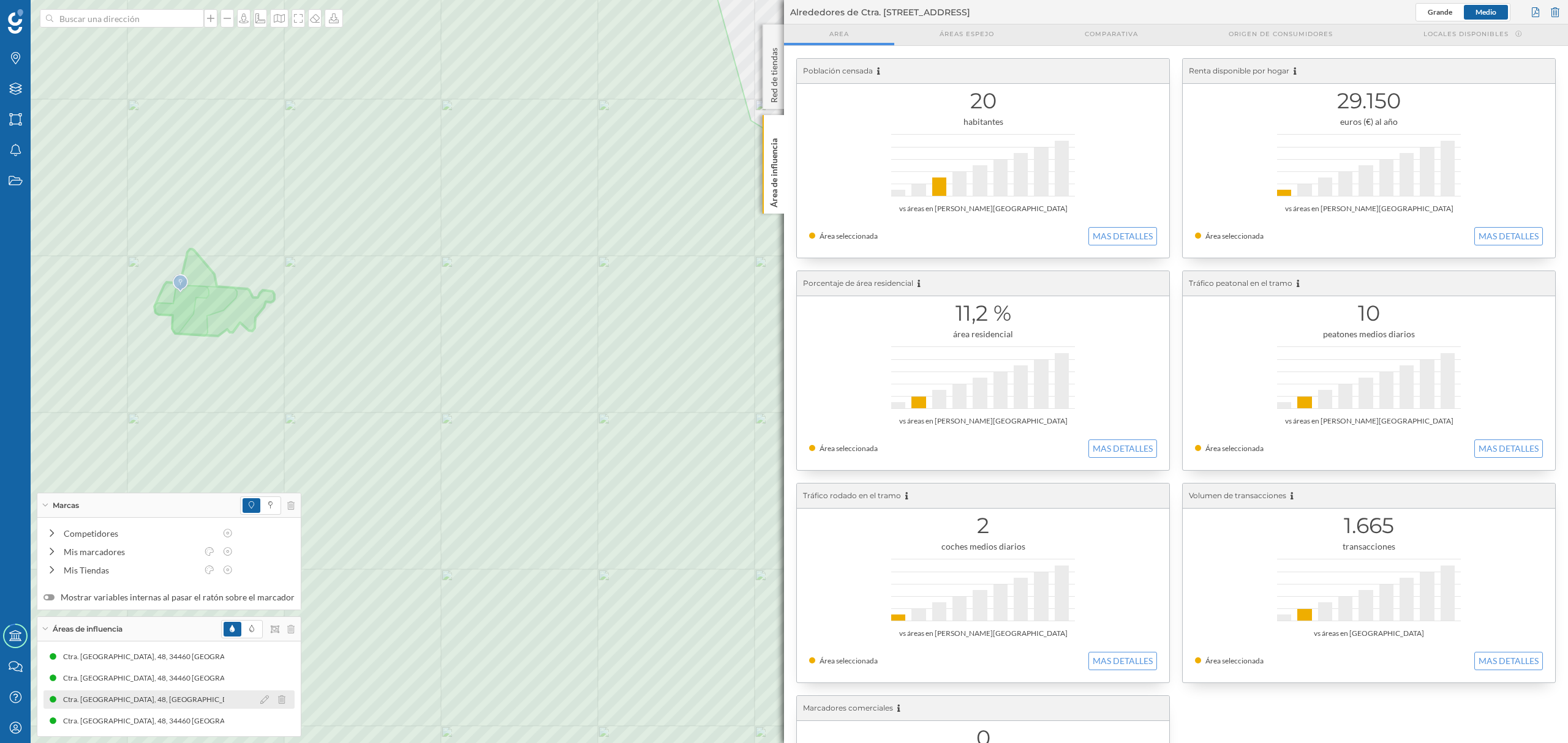
click at [189, 703] on div "Ctra. [GEOGRAPHIC_DATA], 48, [GEOGRAPHIC_DATA][PERSON_NAME], [GEOGRAPHIC_DATA],…" at bounding box center [286, 700] width 453 height 13
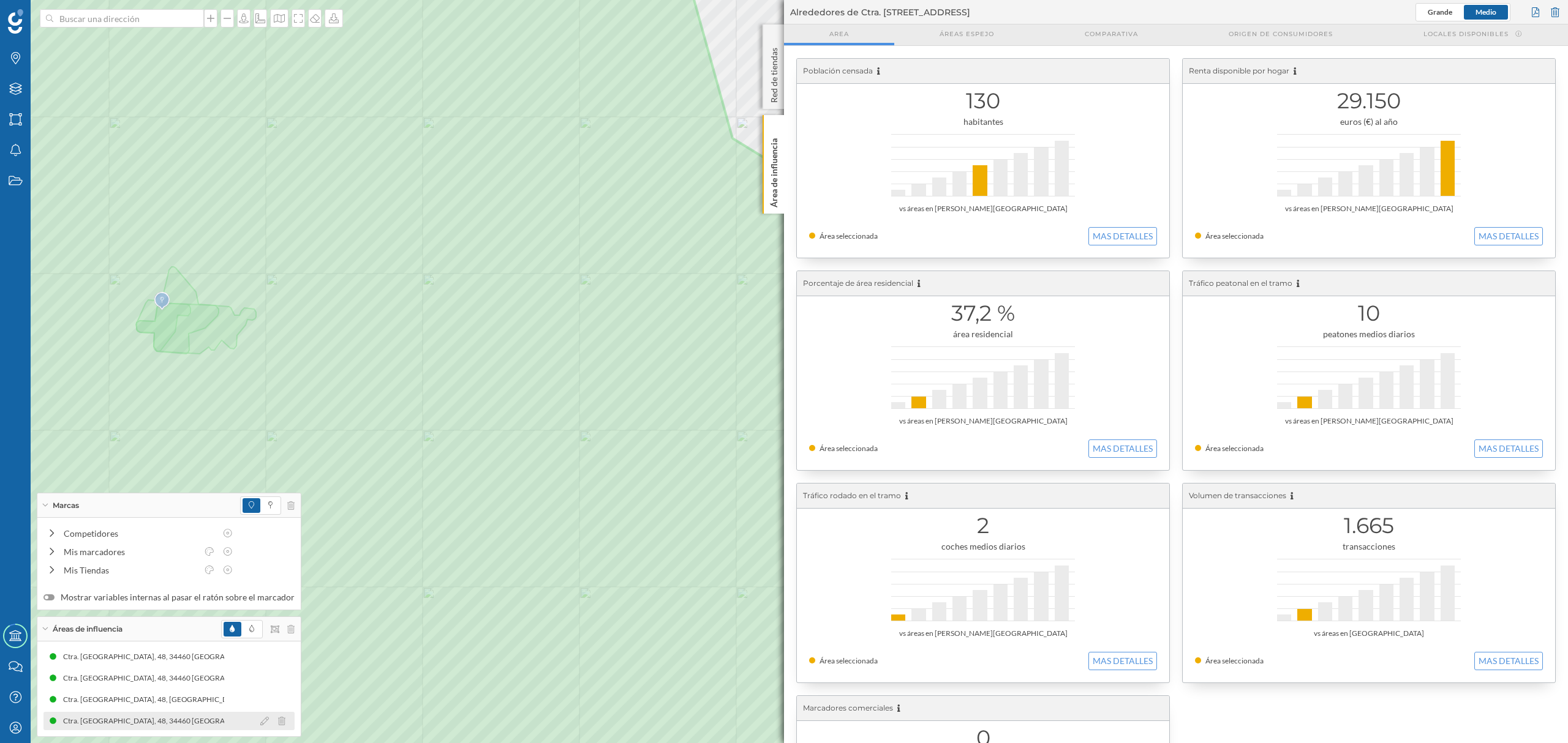
click at [497, 716] on div "Ctra. [GEOGRAPHIC_DATA], 48, 34460 [GEOGRAPHIC_DATA], [GEOGRAPHIC_DATA], [GEOGR…" at bounding box center [715, 721] width 437 height 13
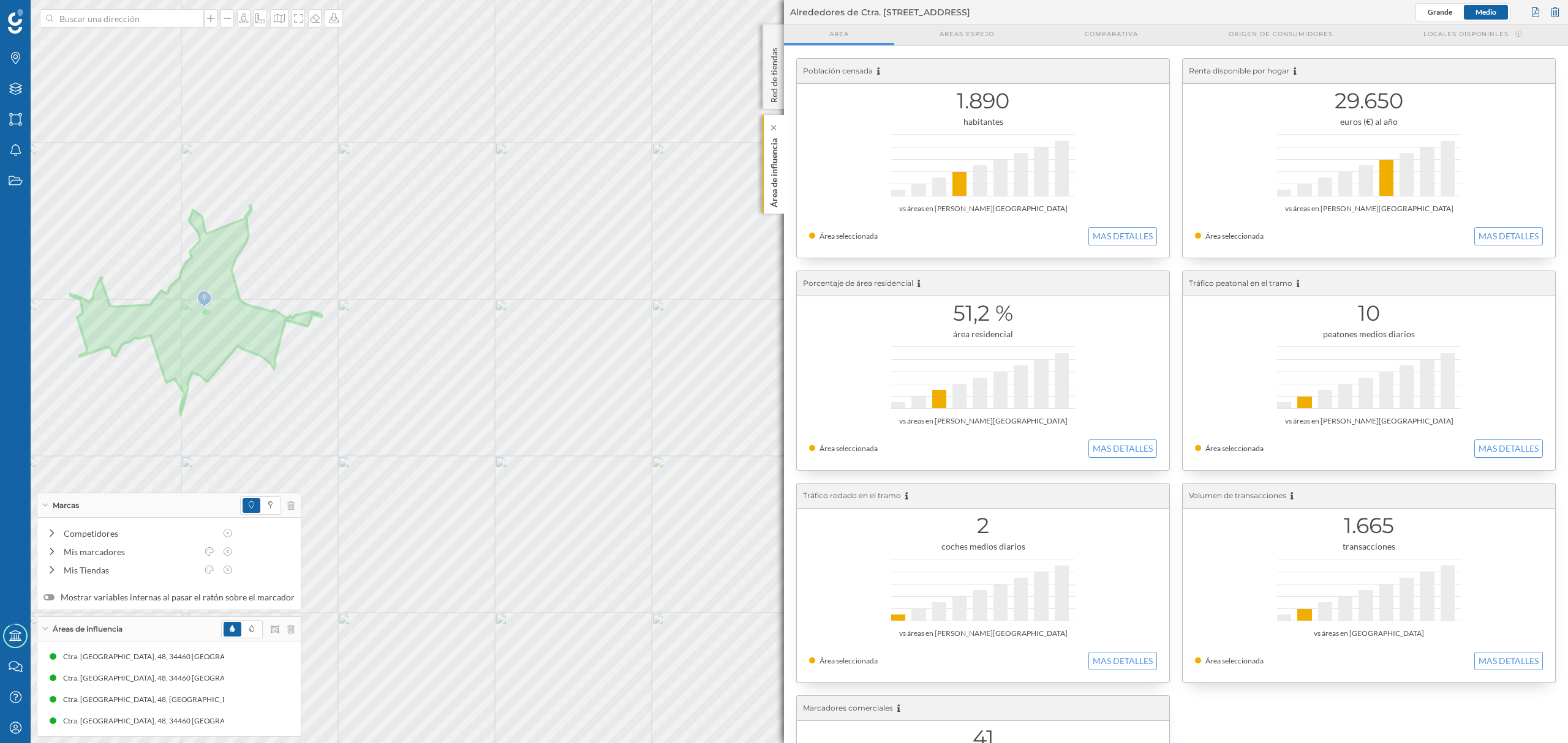
click at [774, 206] on p "Área de influencia" at bounding box center [774, 170] width 13 height 74
